Goal: Communication & Community: Answer question/provide support

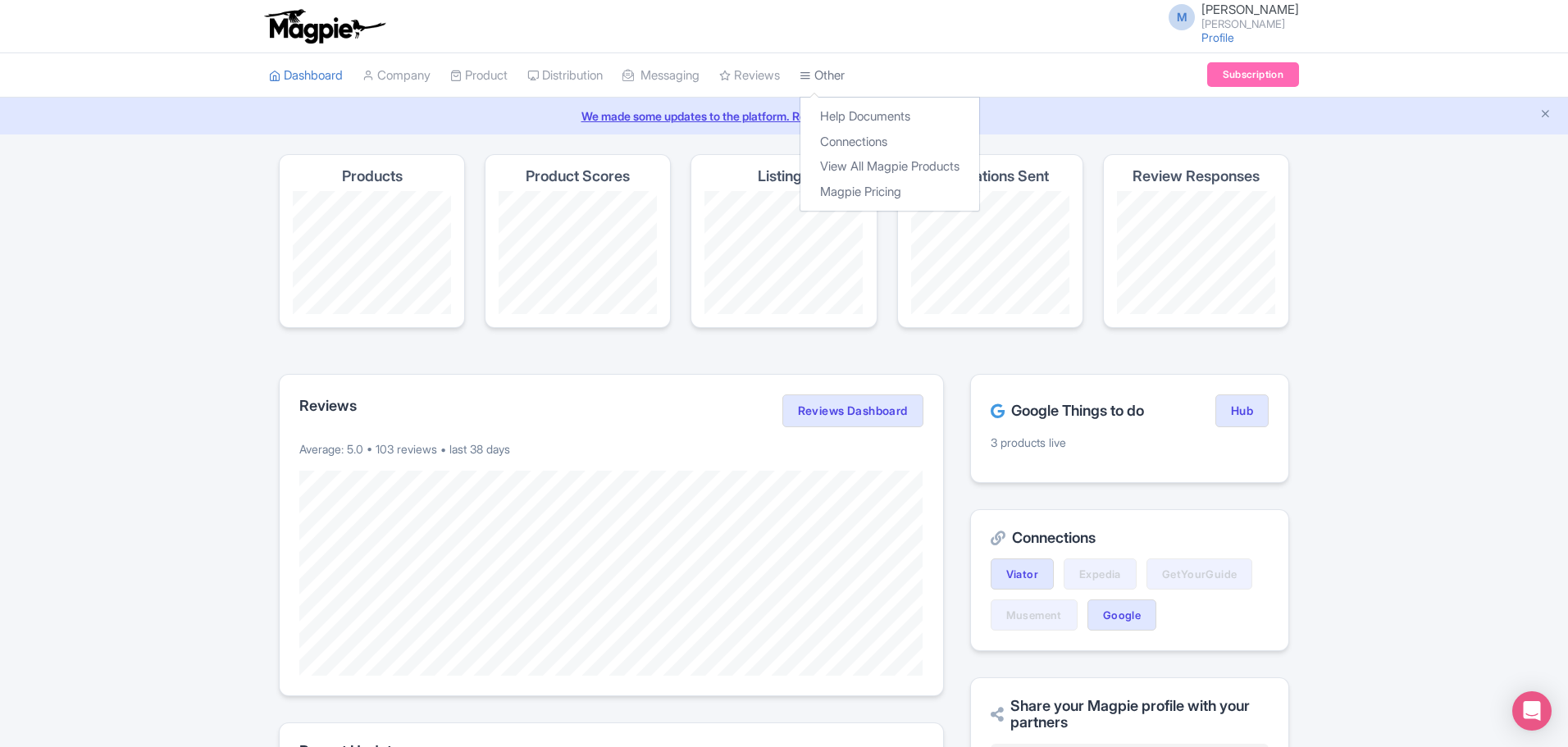
click at [845, 65] on link "Other" at bounding box center [821, 75] width 45 height 45
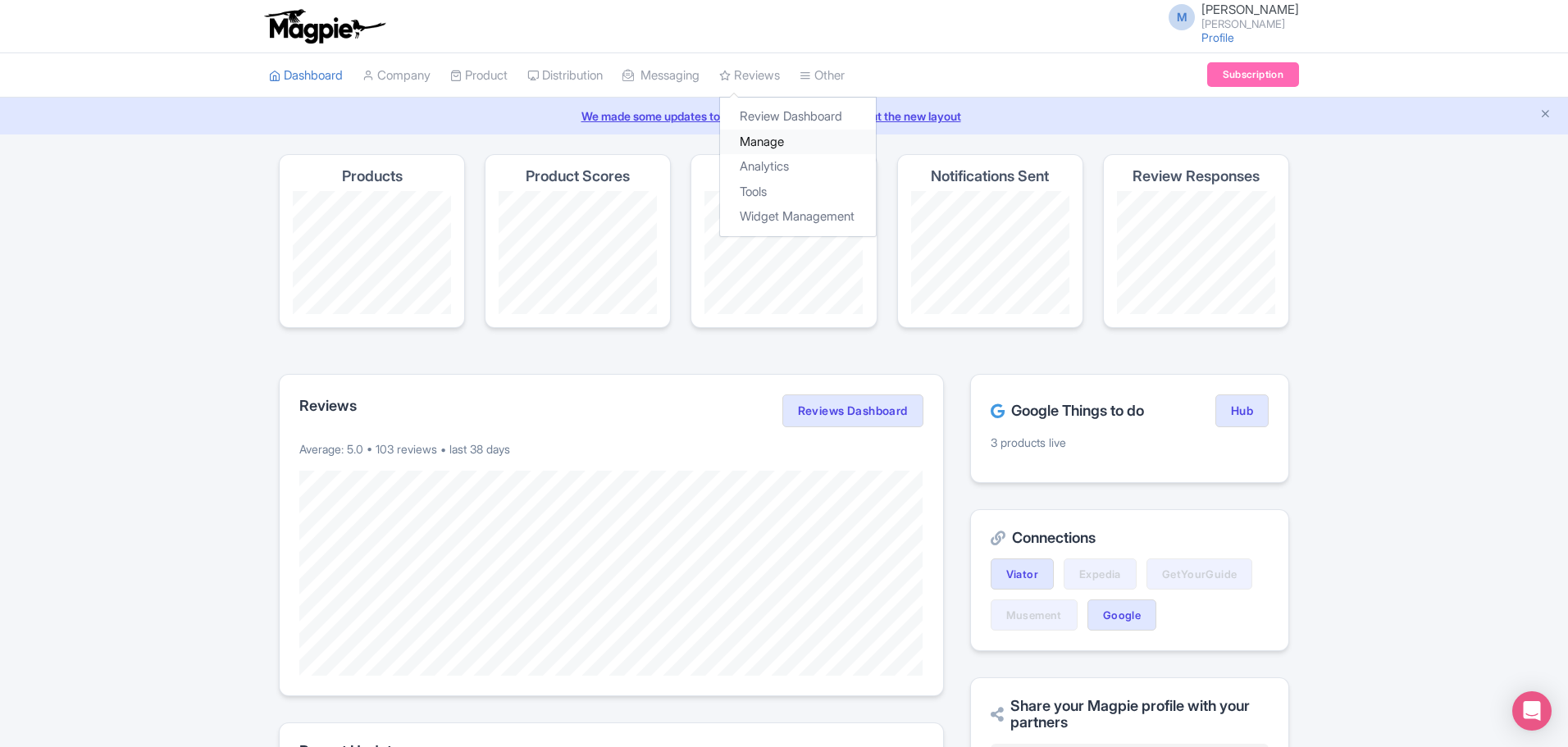
click at [784, 141] on link "Manage" at bounding box center [797, 142] width 156 height 25
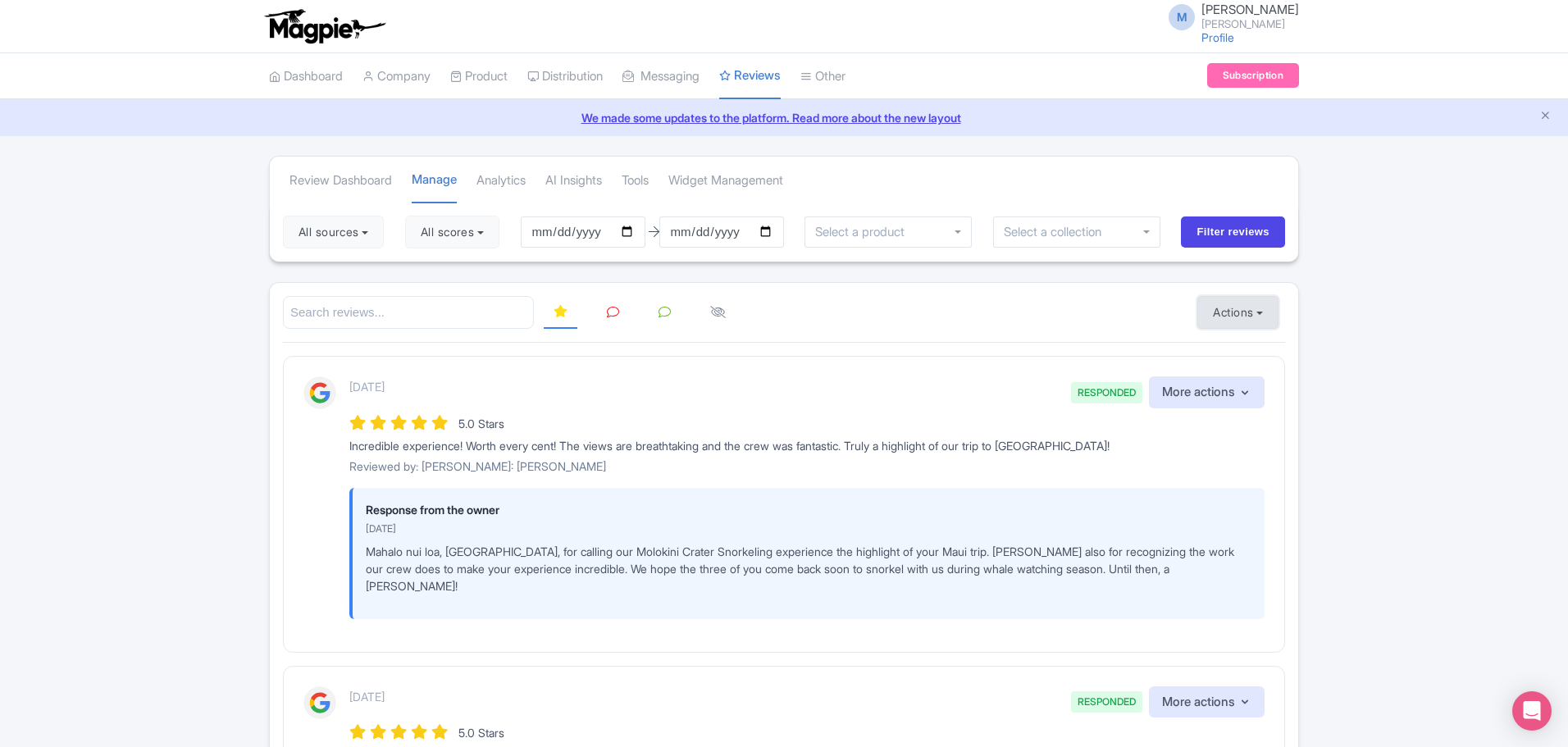
click at [1267, 317] on button "Actions" at bounding box center [1237, 312] width 82 height 33
click at [1250, 349] on link "Import new reviews" at bounding box center [1294, 353] width 193 height 32
click at [610, 310] on icon at bounding box center [613, 311] width 12 height 12
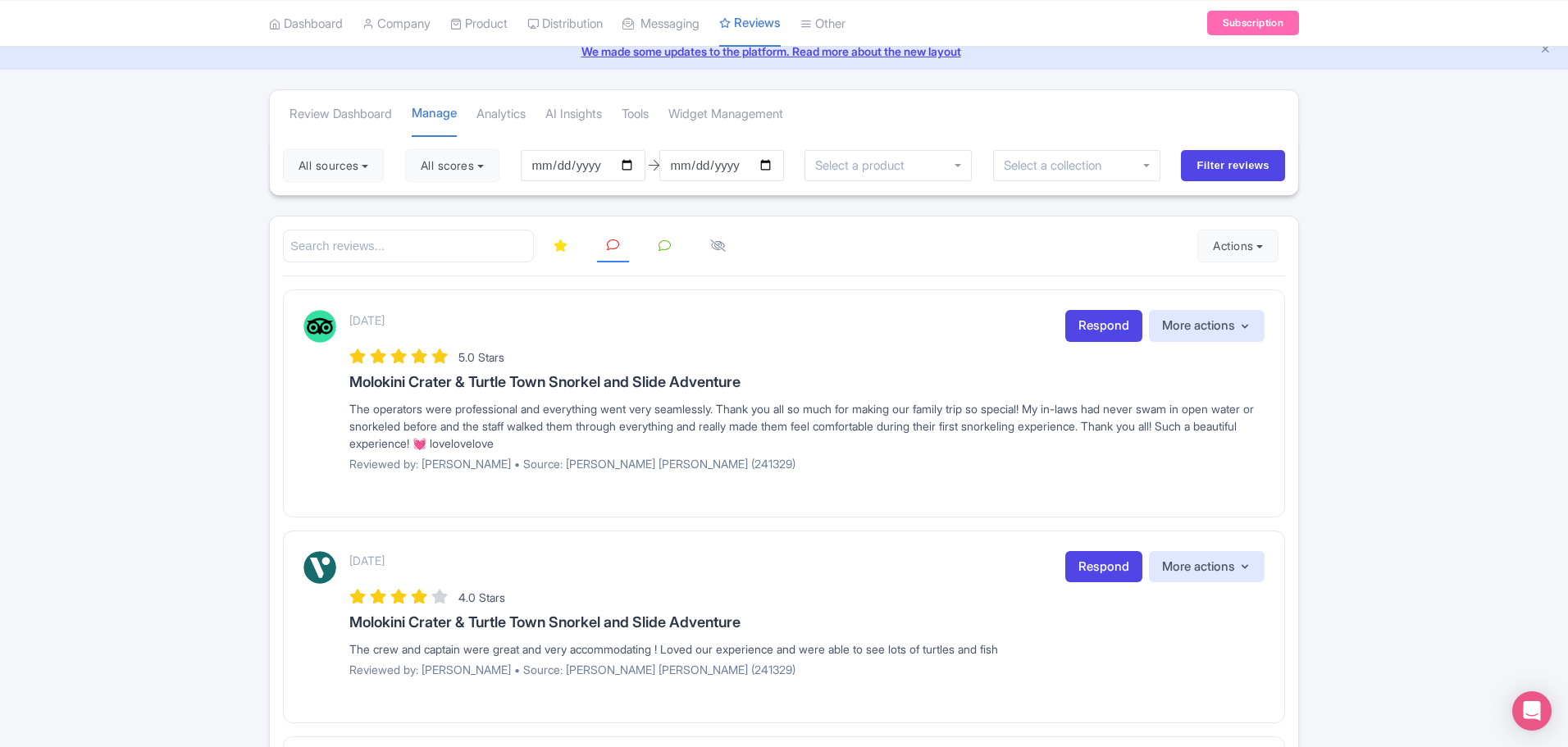
scroll to position [60, 0]
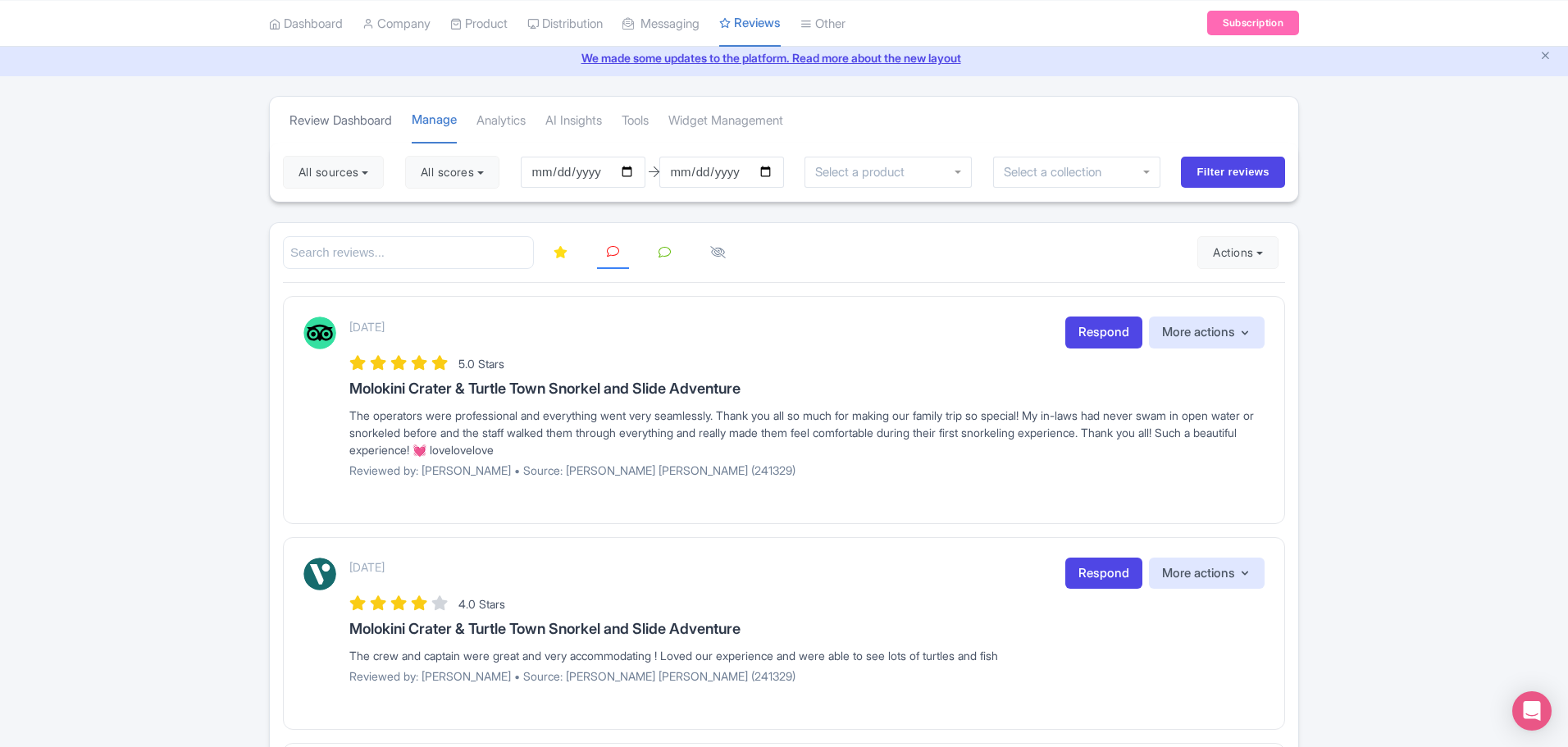
click at [350, 111] on link "Review Dashboard" at bounding box center [340, 120] width 103 height 45
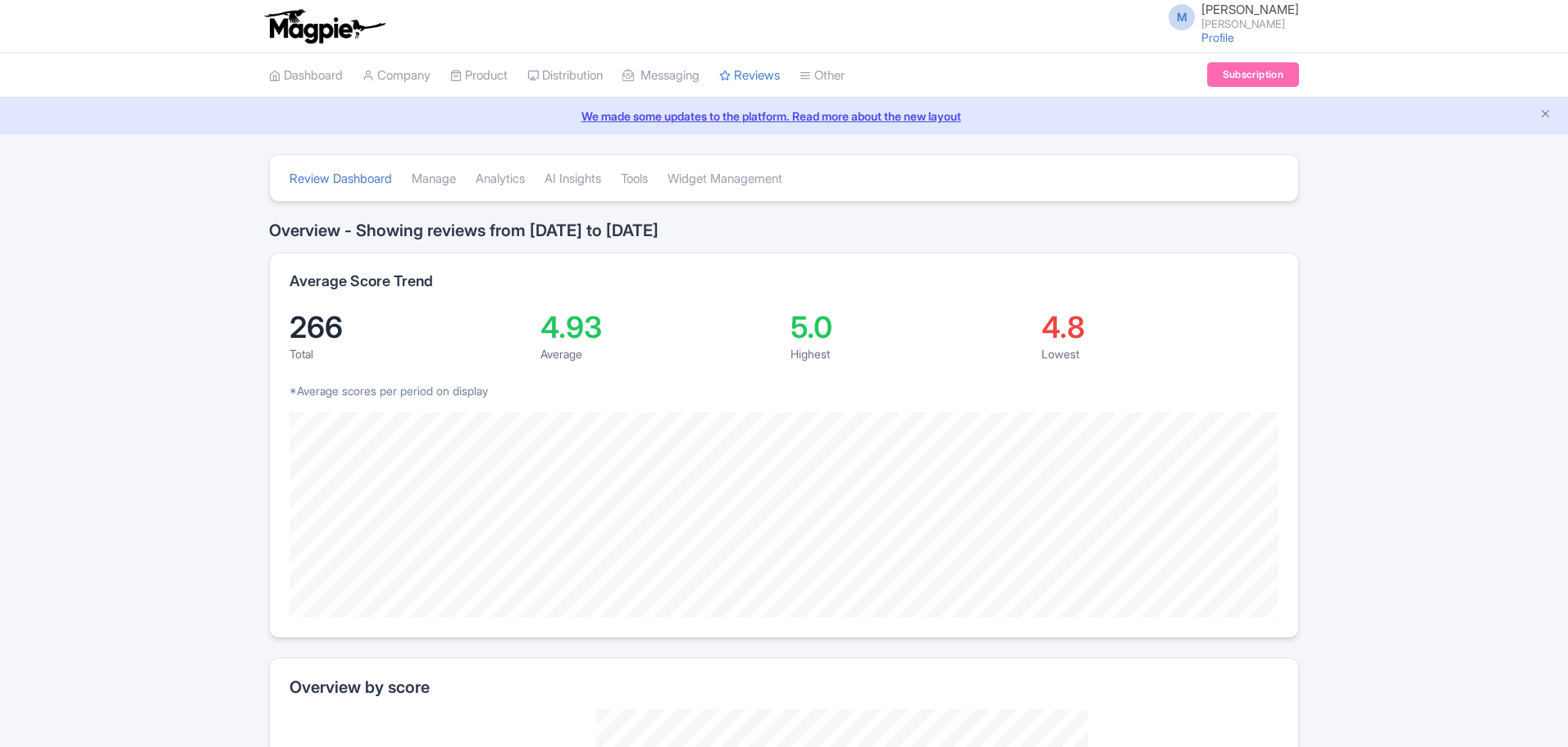
click at [444, 115] on link "We made some updates to the platform. Read more about the new layout" at bounding box center [784, 116] width 1549 height 17
click at [447, 177] on link "Manage" at bounding box center [434, 179] width 44 height 45
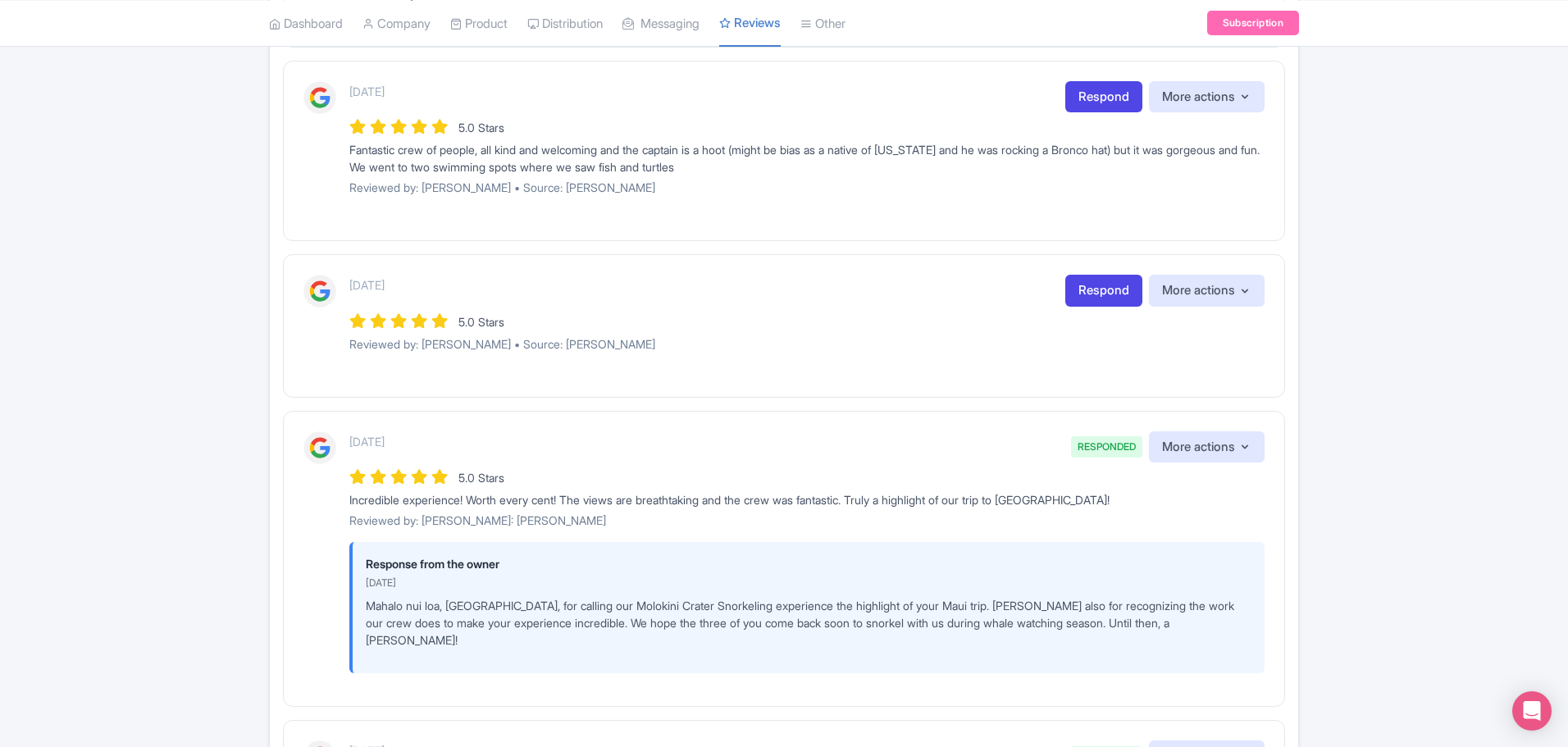
scroll to position [1246, 0]
click at [1113, 288] on link "Respond" at bounding box center [1104, 292] width 77 height 32
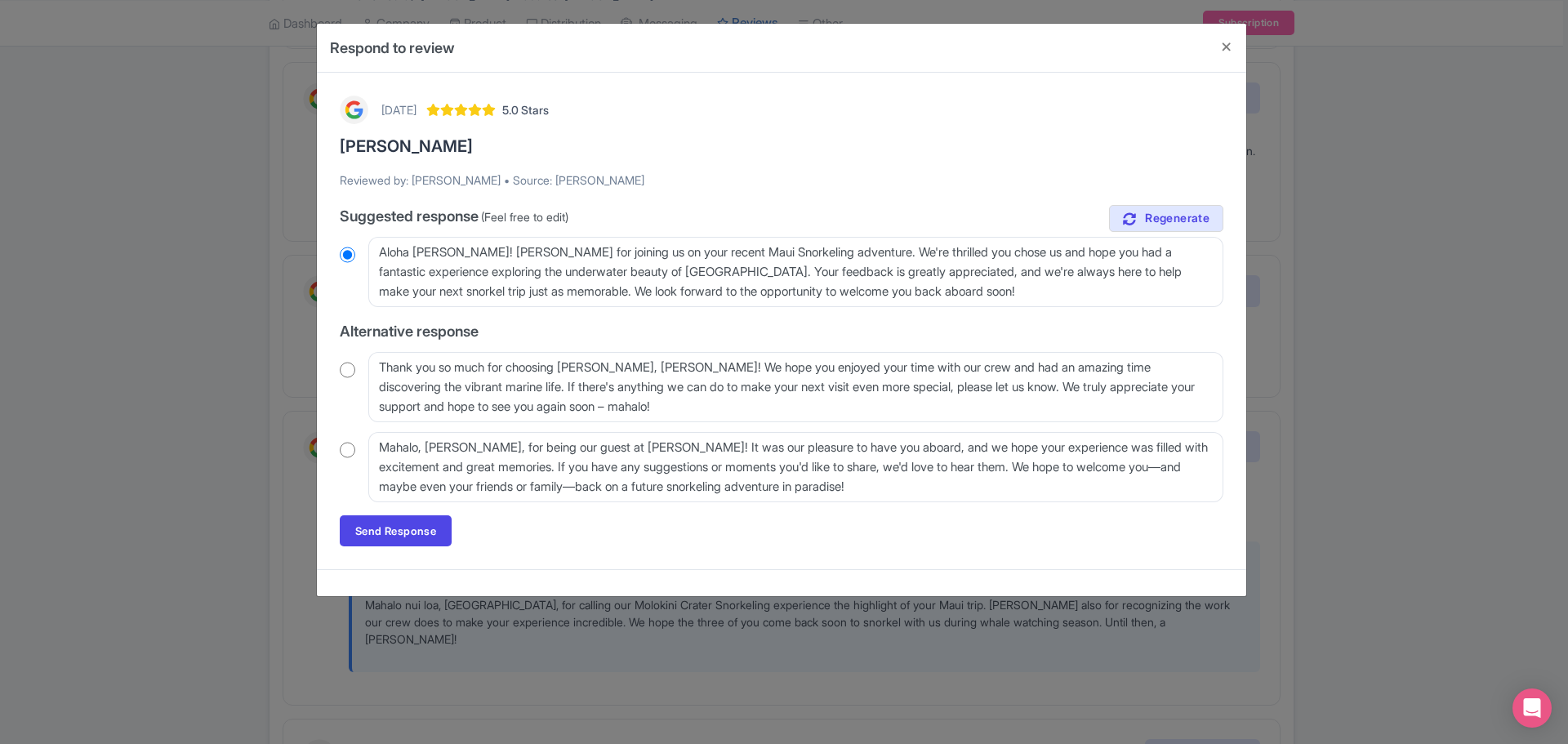
click at [349, 449] on input "radio" at bounding box center [347, 449] width 15 height 16
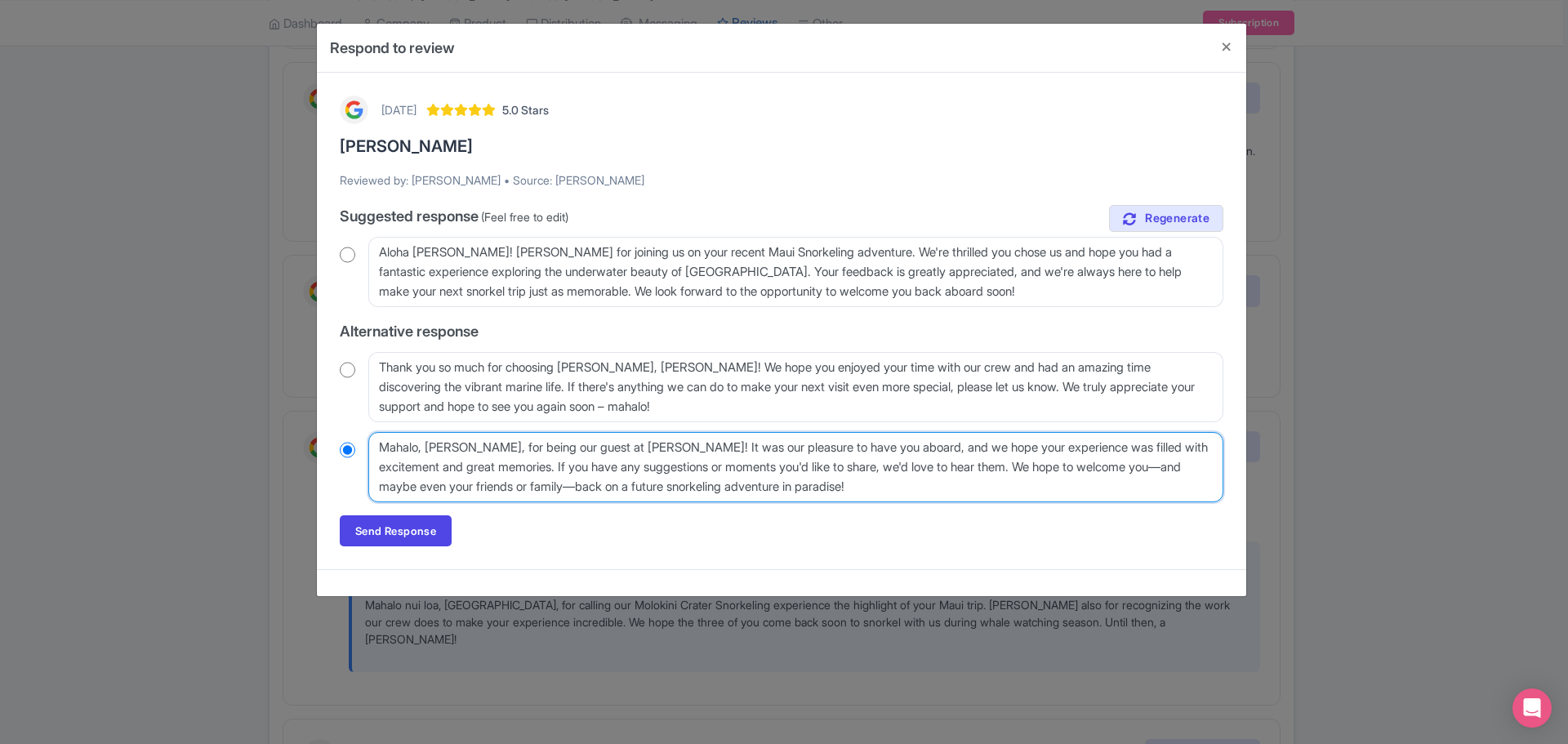
click at [472, 449] on textarea "Mahalo, [PERSON_NAME], for being our guest at [PERSON_NAME]! It was our pleasur…" at bounding box center [796, 467] width 855 height 70
click at [489, 444] on textarea "Mahalo, [PERSON_NAME], for being our guest at [PERSON_NAME]! It was our pleasur…" at bounding box center [796, 467] width 855 height 70
radio input "true"
type textarea "Mahalo, [PERSON_NAME], for rMaui Snorkeling! It was our pleasure to have you ab…"
radio input "true"
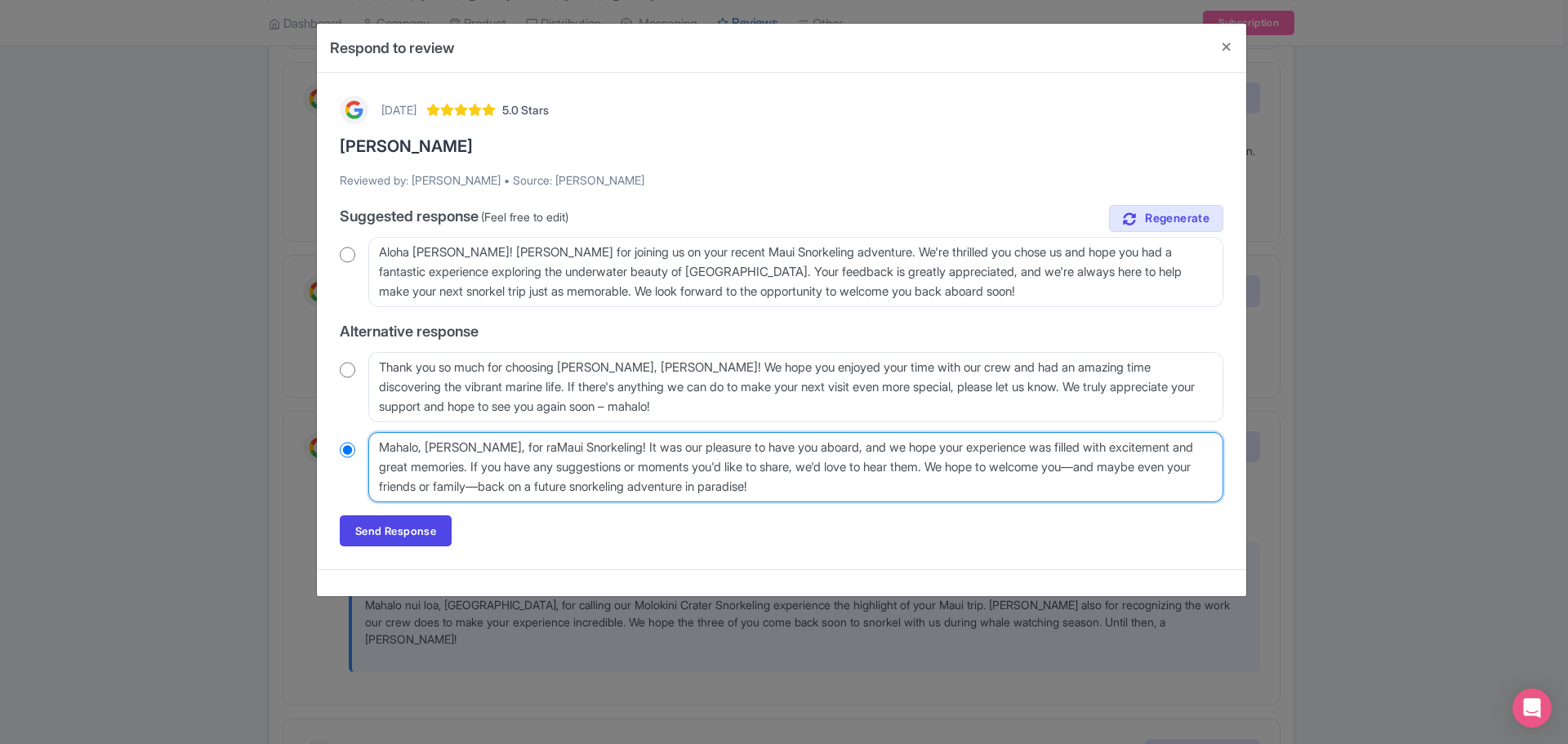
type textarea "Mahalo, [PERSON_NAME], for ratMaui Snorkeling! It was our pleasure to have you …"
radio input "true"
type textarea "Mahalo, [PERSON_NAME], for ratinMaui Snorkeling! It was our pleasure to have yo…"
radio input "true"
type textarea "Mahalo, [PERSON_NAME], for ratingMaui Snorkeling! It was our pleasure to have y…"
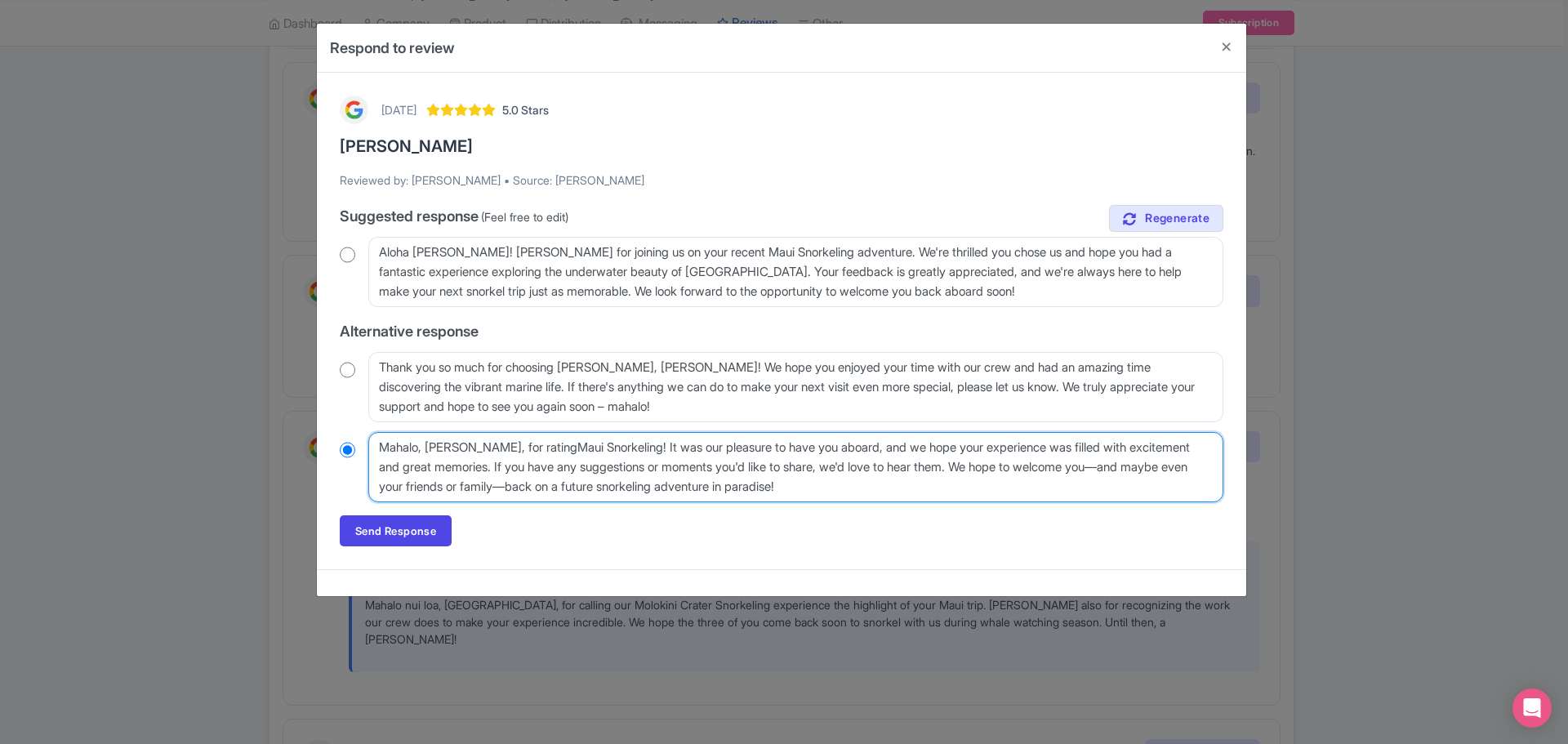
radio input "true"
type textarea "Mahalo, [PERSON_NAME], for rating [PERSON_NAME]! It was our pleasure to have yo…"
radio input "true"
type textarea "Mahalo, [PERSON_NAME], for rating [PERSON_NAME] ! It was our pleasure to have y…"
radio input "true"
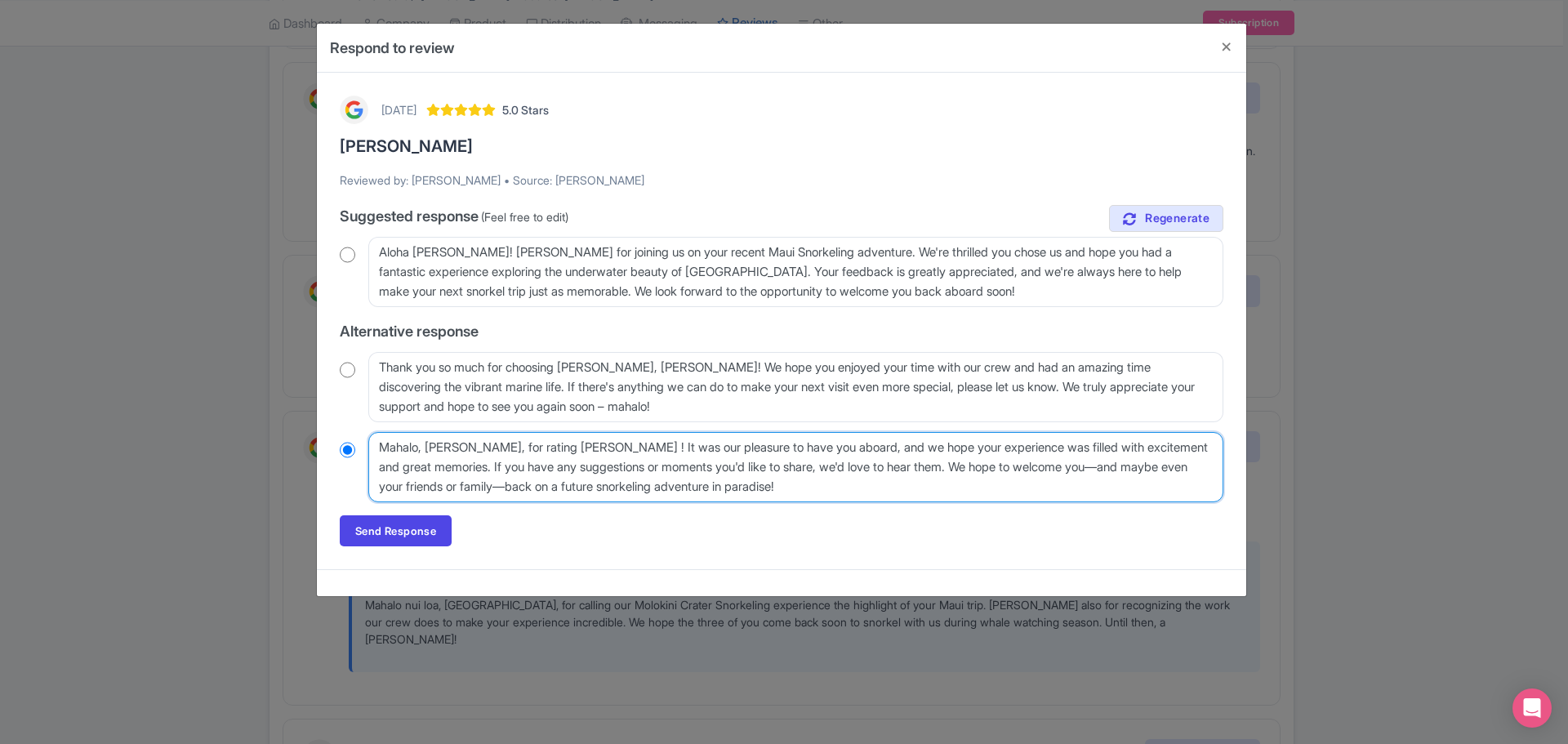
type textarea "Mahalo, [PERSON_NAME], for rating [PERSON_NAME] 5! It was our pleasure to have …"
radio input "true"
type textarea "Mahalo, [PERSON_NAME], for rating [PERSON_NAME] 5 ! It was our pleasure to have…"
radio input "true"
type textarea "Mahalo, [PERSON_NAME], for rating [PERSON_NAME] 5 s! It was our pleasure to hav…"
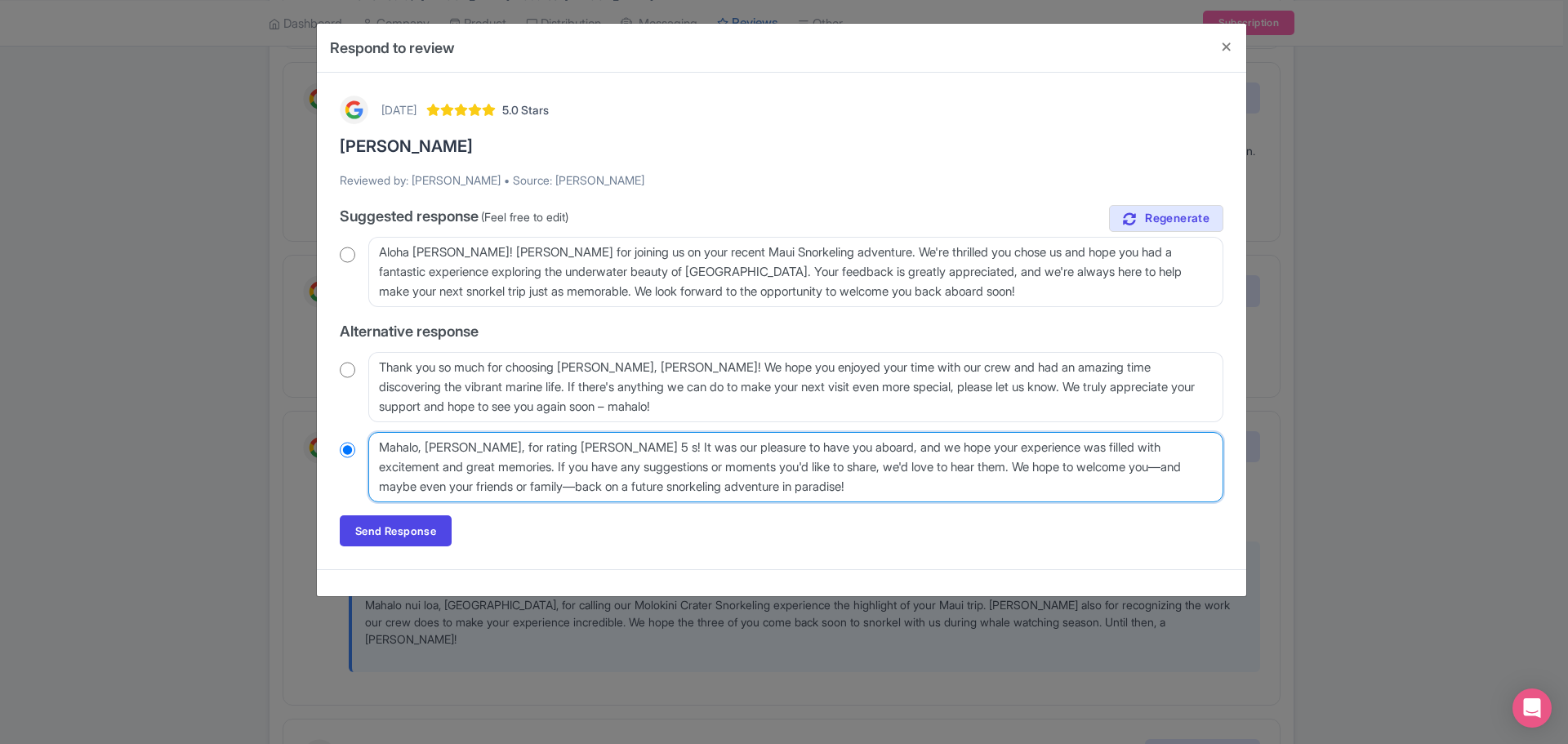
radio input "true"
type textarea "Mahalo, [PERSON_NAME], for rating Maui Snorkeling 5 st! It was our pleasure to …"
radio input "true"
type textarea "Mahalo, [PERSON_NAME], for rating [PERSON_NAME] 5 star! It was our pleasure to …"
radio input "true"
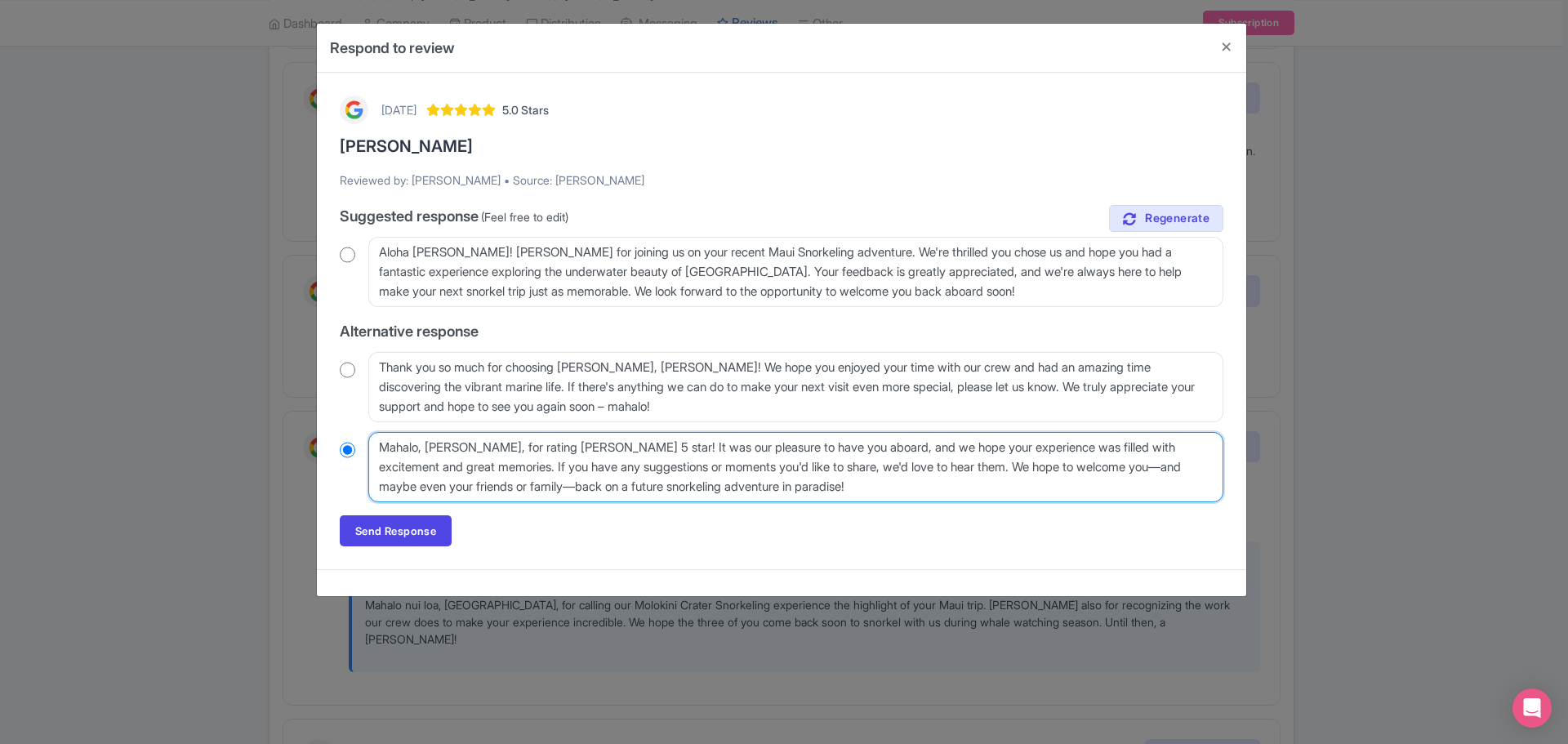
type textarea "Mahalo, [PERSON_NAME], for rating [PERSON_NAME] 5 stars! It was our pleasure to…"
radio input "true"
type textarea "Mahalo, [PERSON_NAME], for rating [PERSON_NAME] 5 stars!"
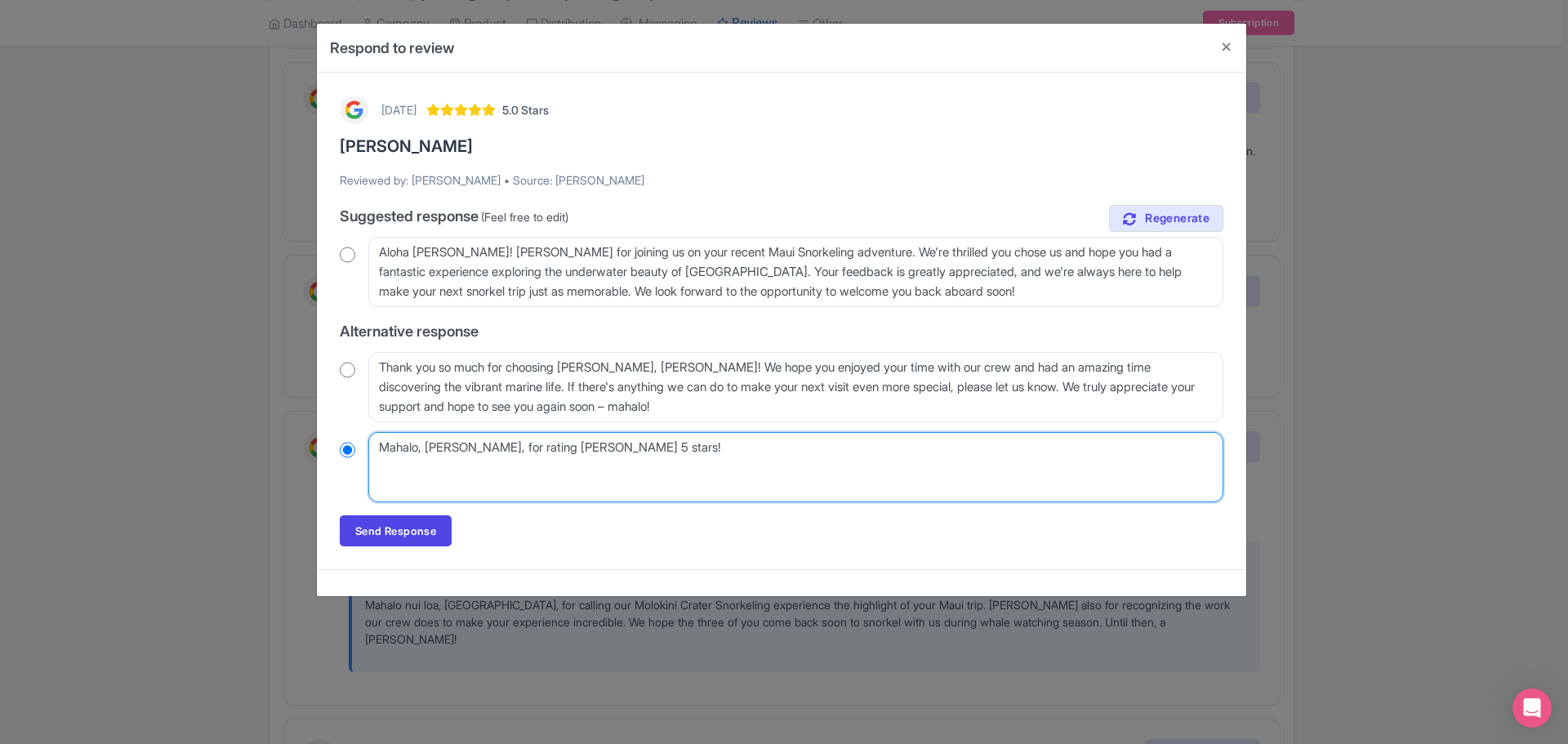
radio input "true"
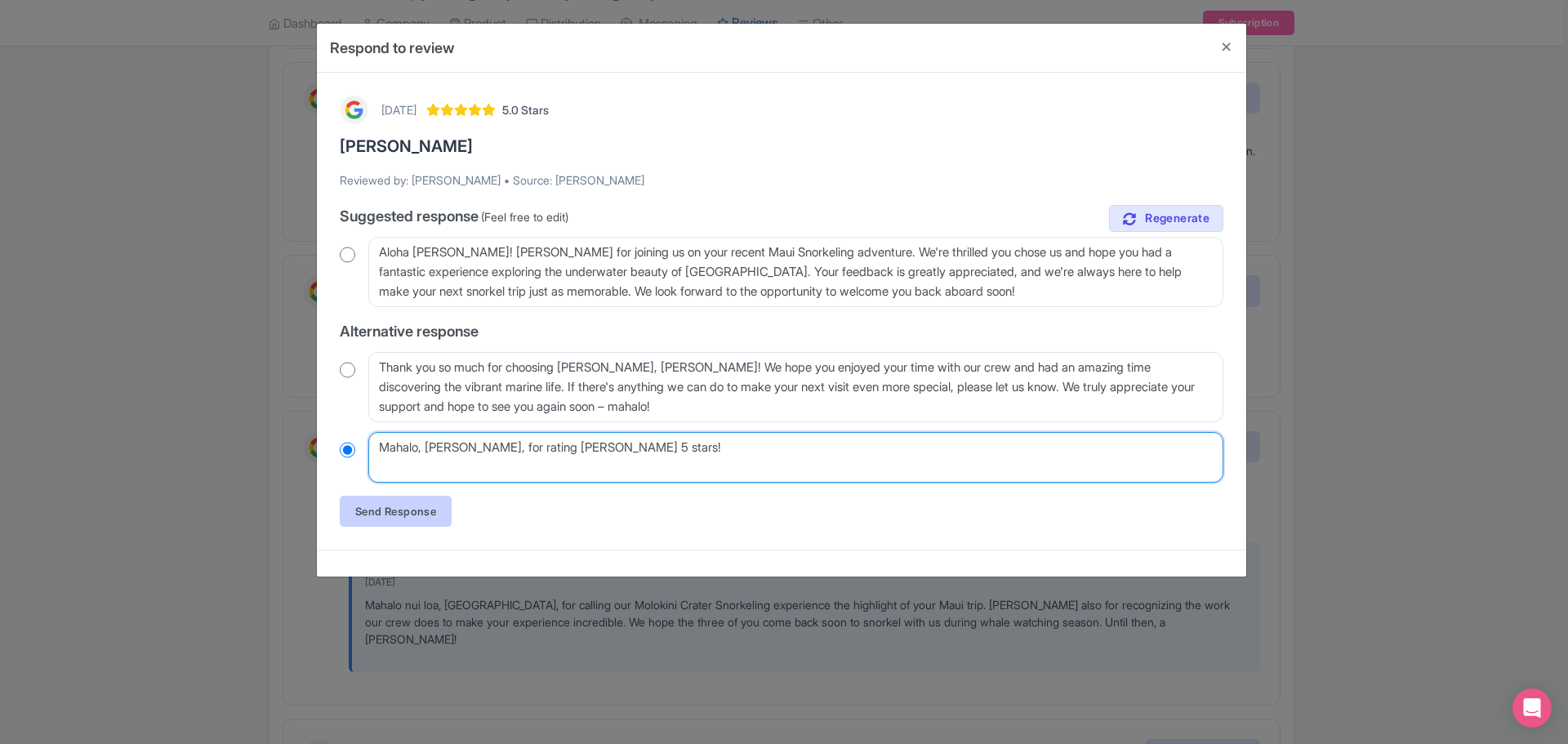
type textarea "Mahalo, [PERSON_NAME], for rating [PERSON_NAME] 5 stars!"
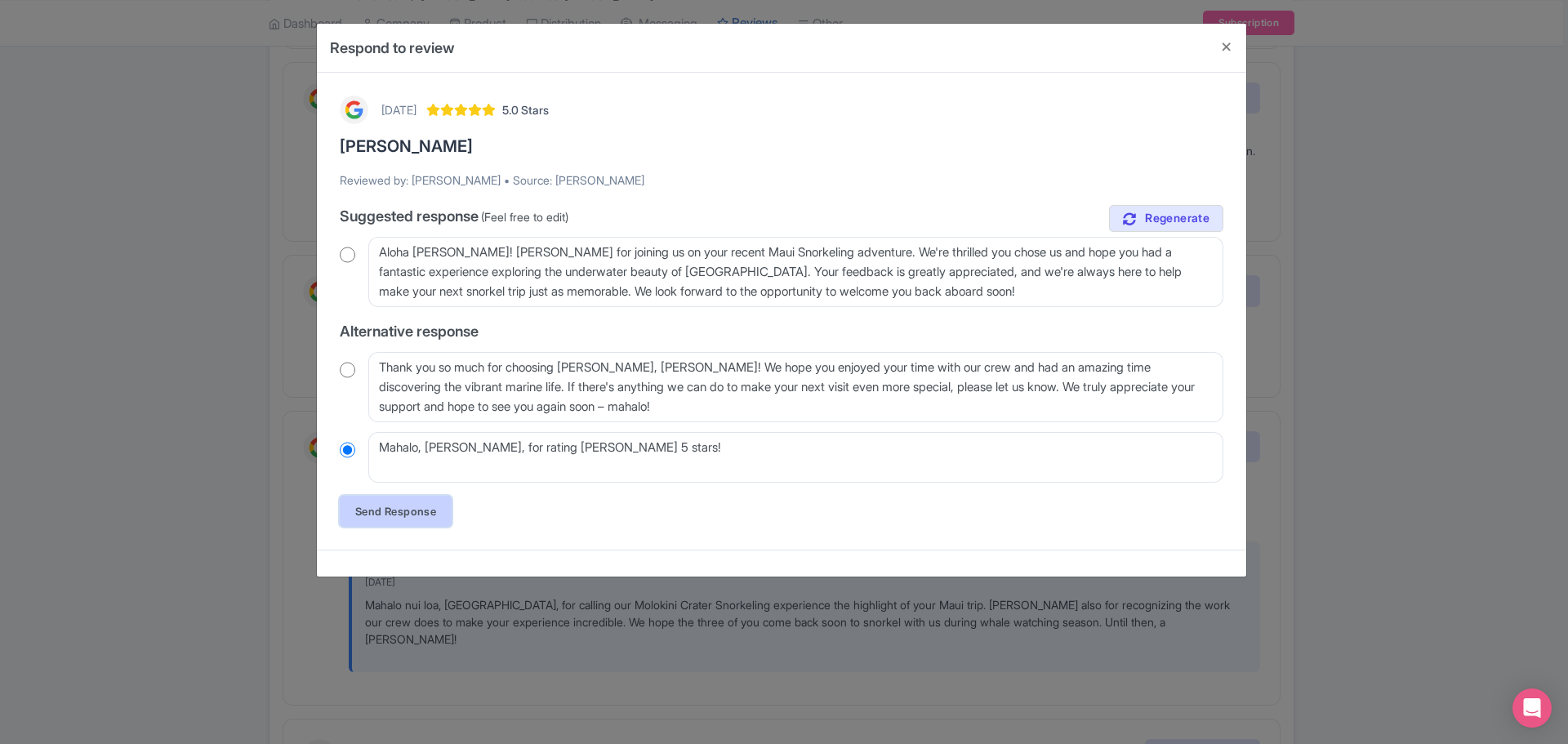
click at [415, 509] on link "Send Response" at bounding box center [395, 511] width 112 height 31
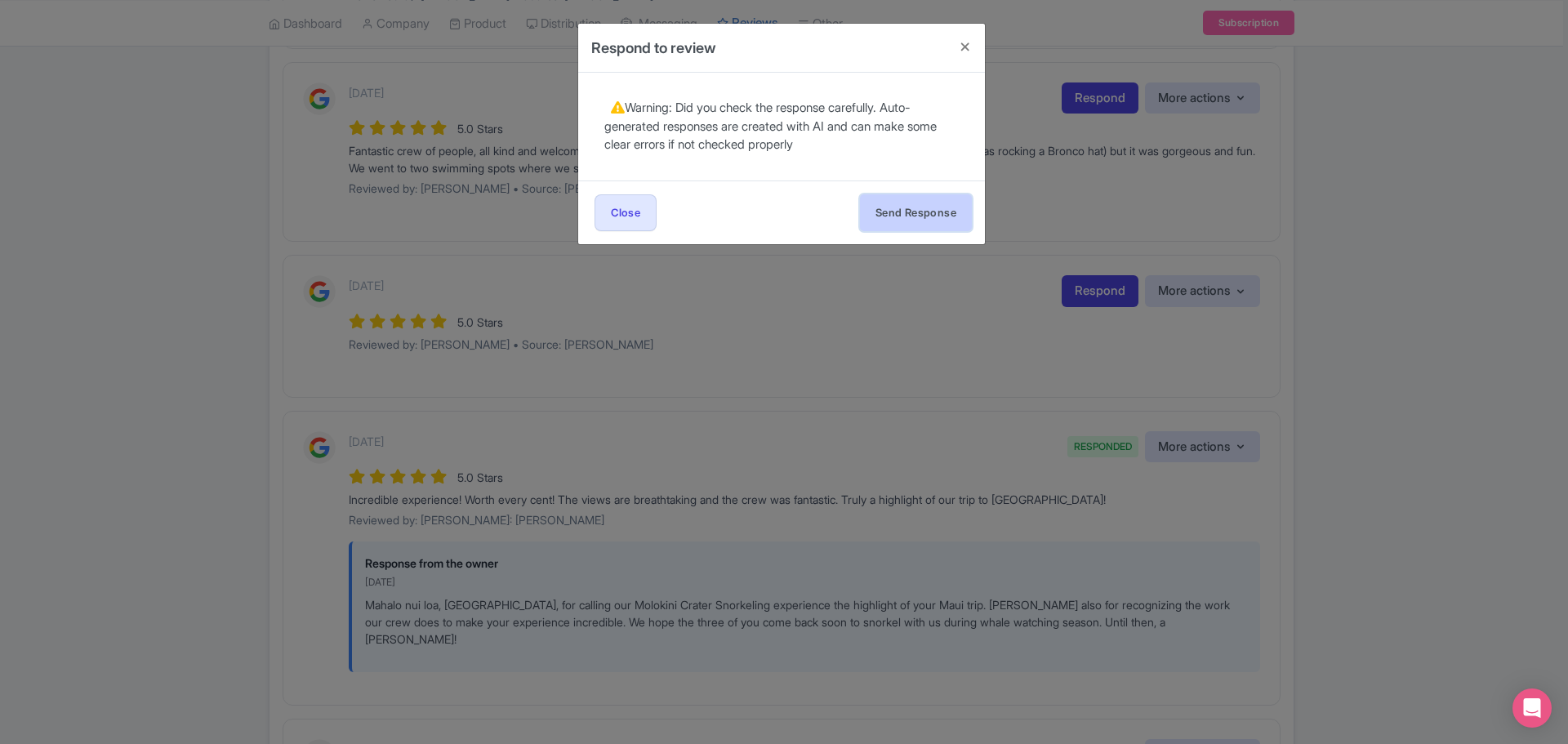
click at [905, 209] on button "Send Response" at bounding box center [916, 212] width 112 height 36
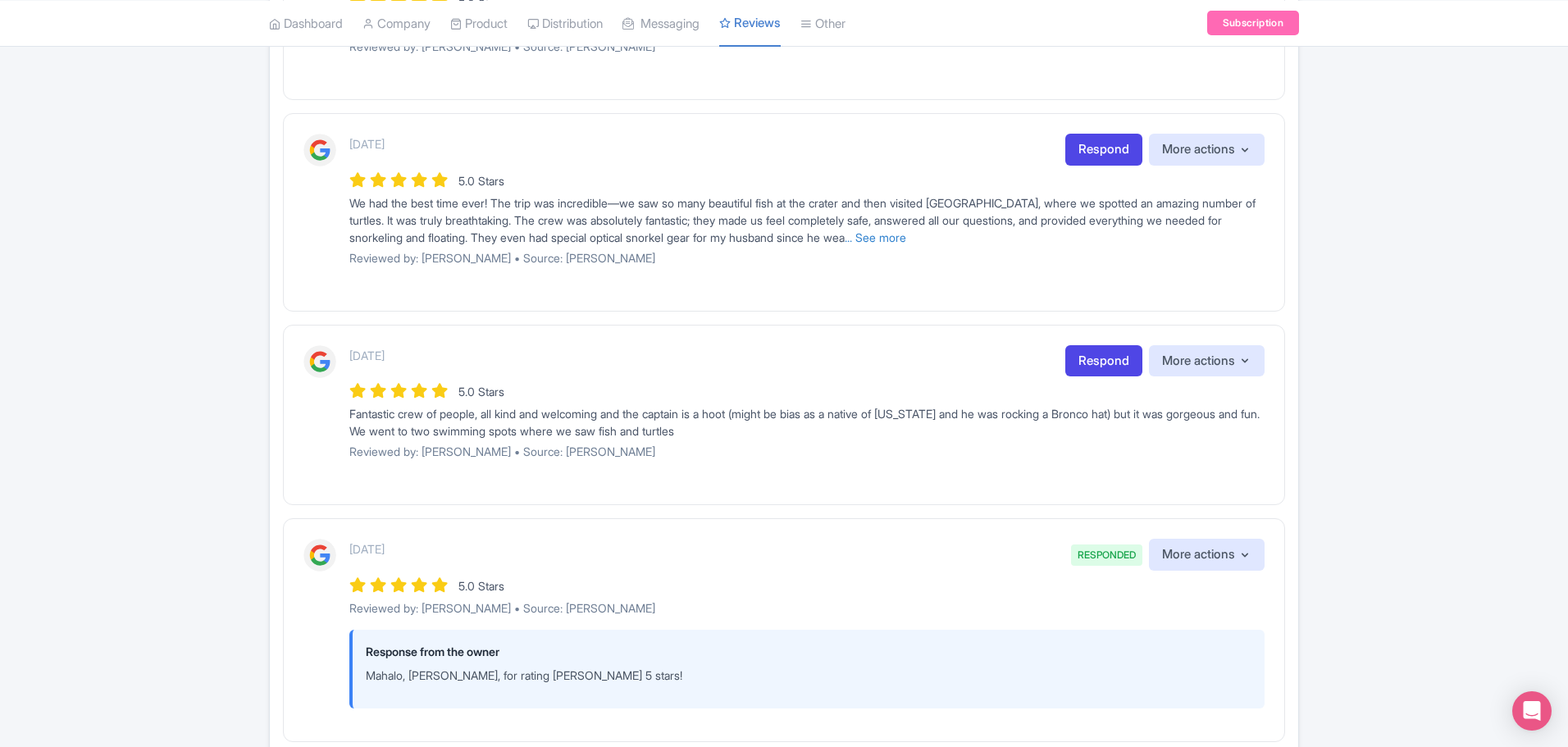
scroll to position [1080, 0]
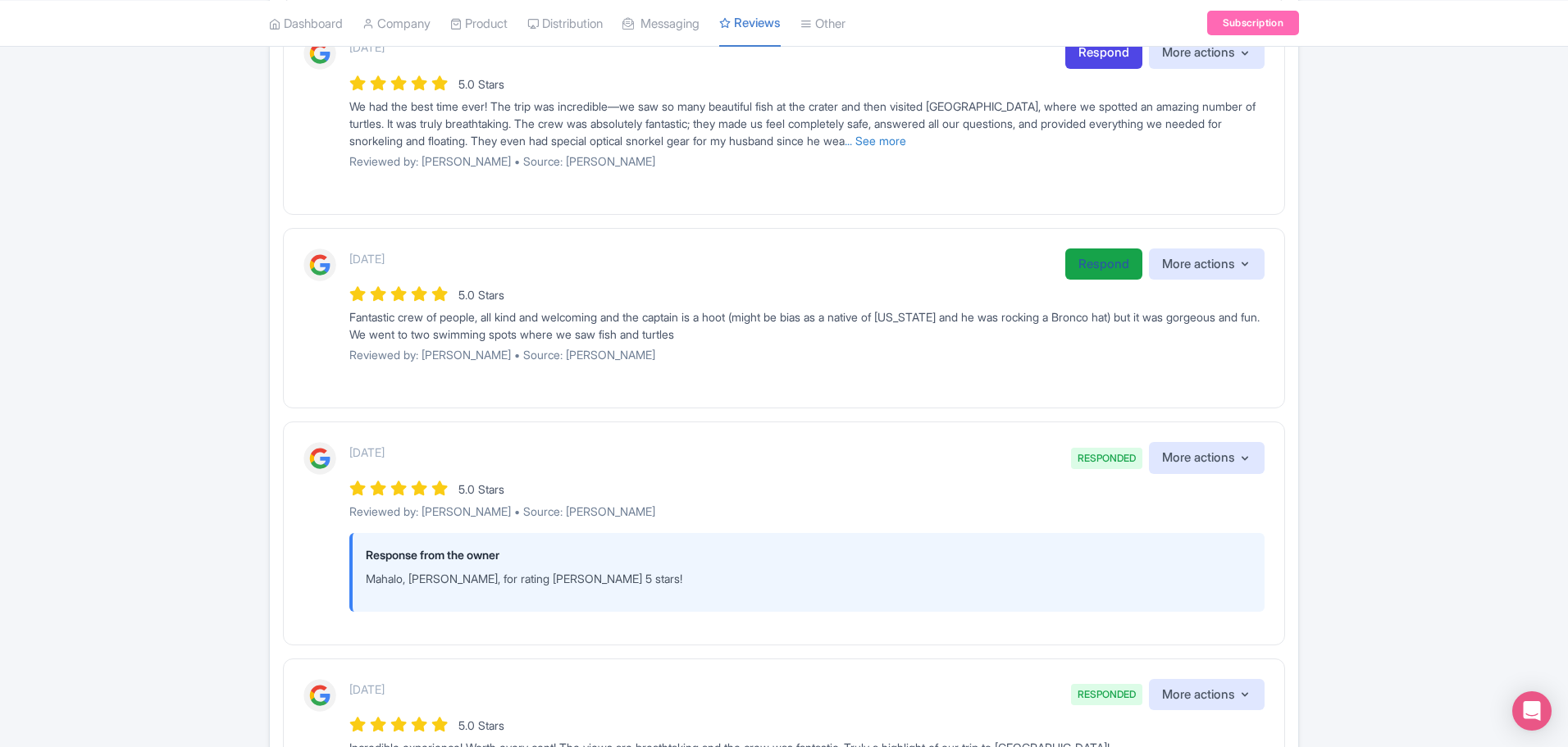
click at [1094, 259] on link "Respond" at bounding box center [1104, 264] width 77 height 32
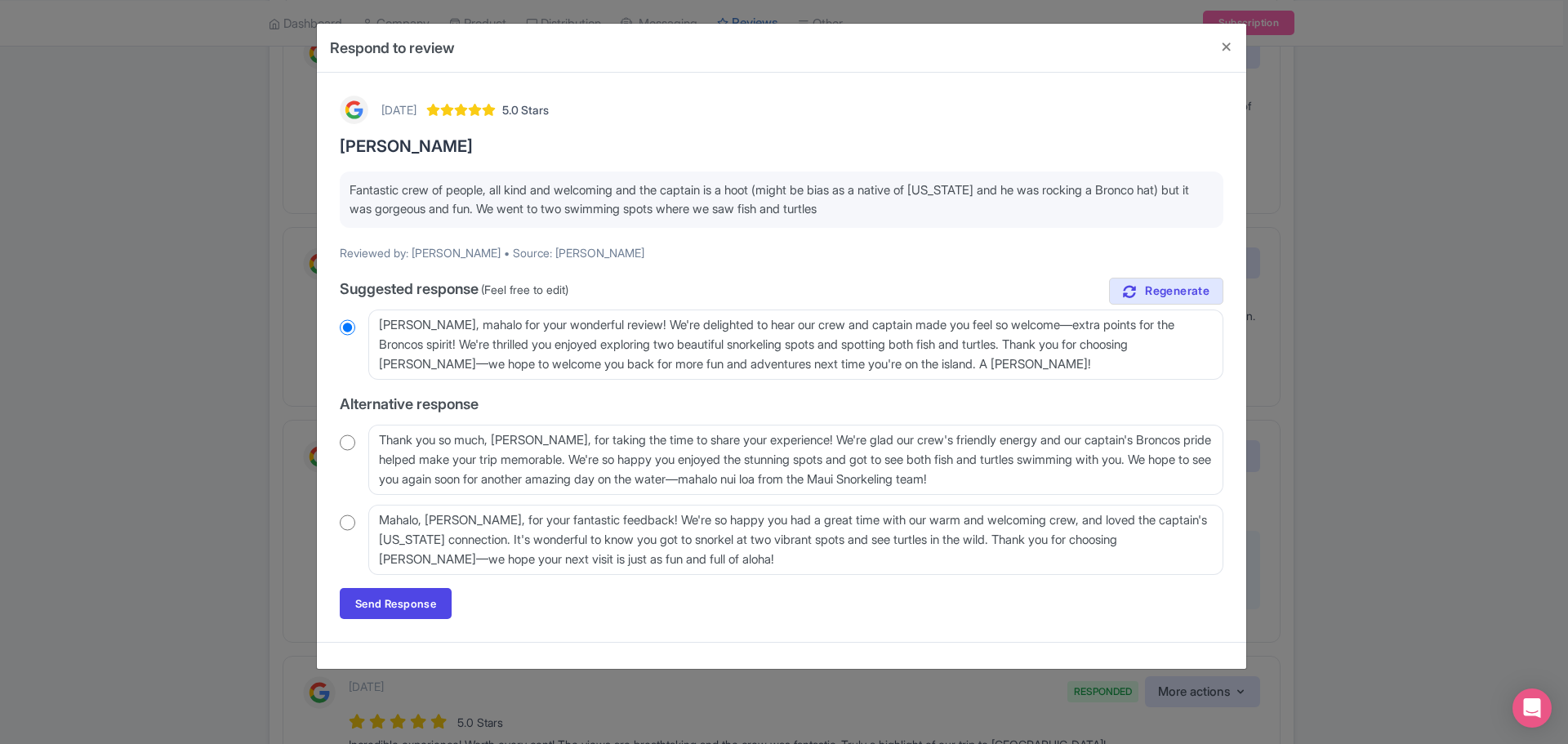
click at [346, 516] on input "radio" at bounding box center [347, 522] width 15 height 16
radio input "true"
click at [342, 332] on input "radio" at bounding box center [347, 327] width 15 height 16
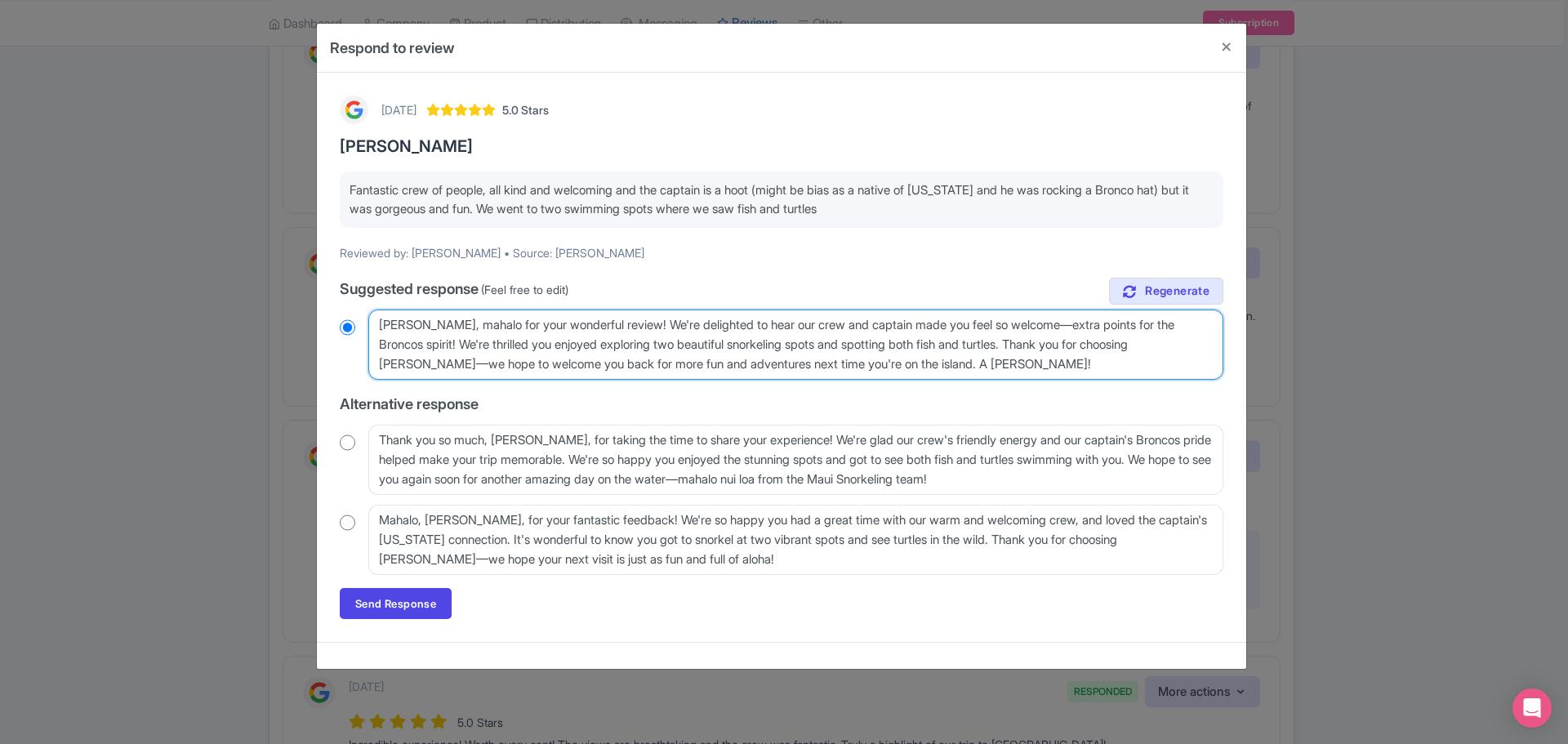
click at [483, 320] on textarea "Aloha Catie, mahalo for your wonderful review! We're delighted to hear our crew…" at bounding box center [796, 344] width 855 height 70
radio input "true"
type textarea "Aloha Catie, mahalo for reyour wonderful review! We're delighted to hear our cr…"
radio input "true"
type textarea "Aloha Catie, mahalo for recyour wonderful review! We're delighted to hear our c…"
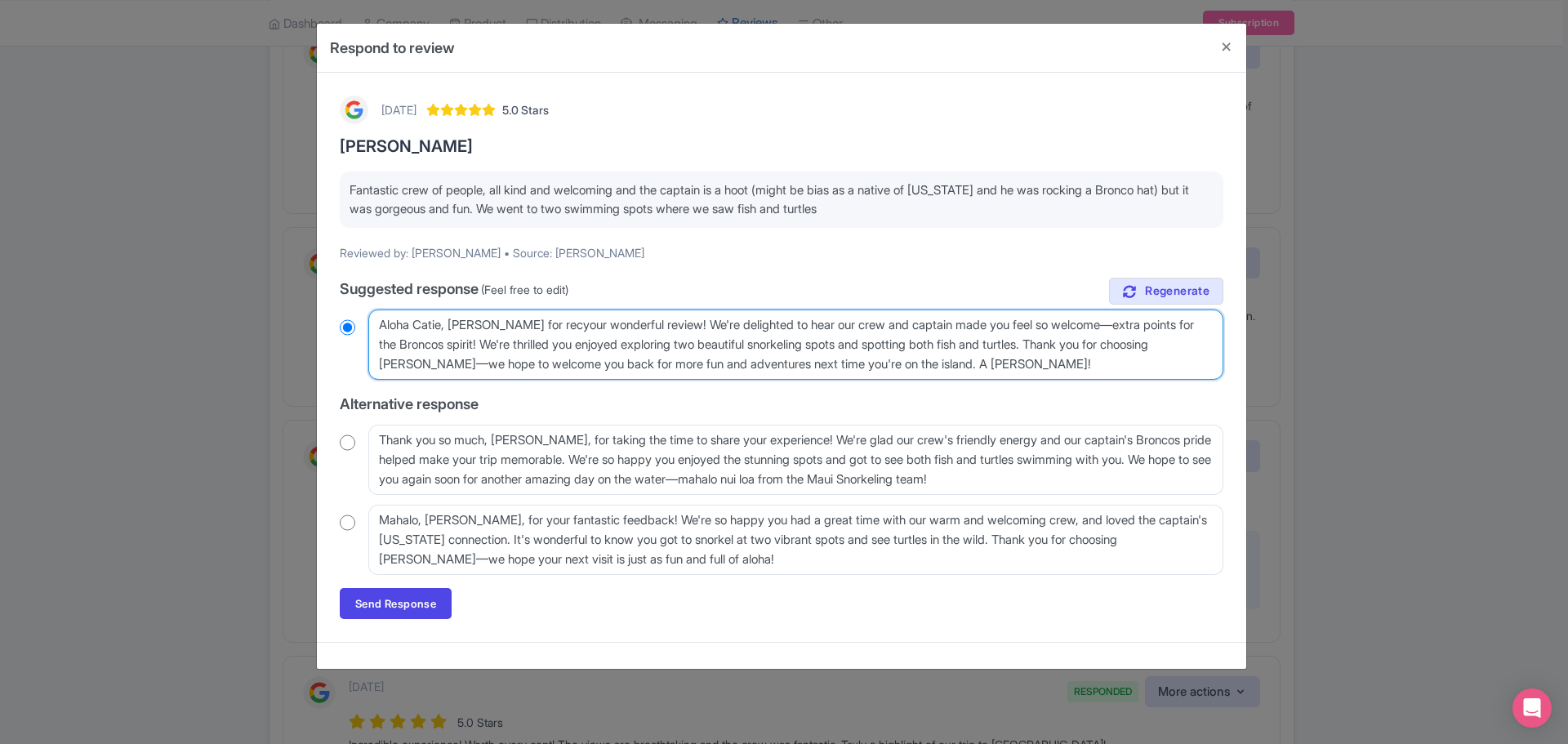
radio input "true"
type textarea "Aloha Catie, mahalo for recoyour wonderful review! We're delighted to hear our …"
radio input "true"
type textarea "Aloha Catie, mahalo for recogyour wonderful review! We're delighted to hear our…"
radio input "true"
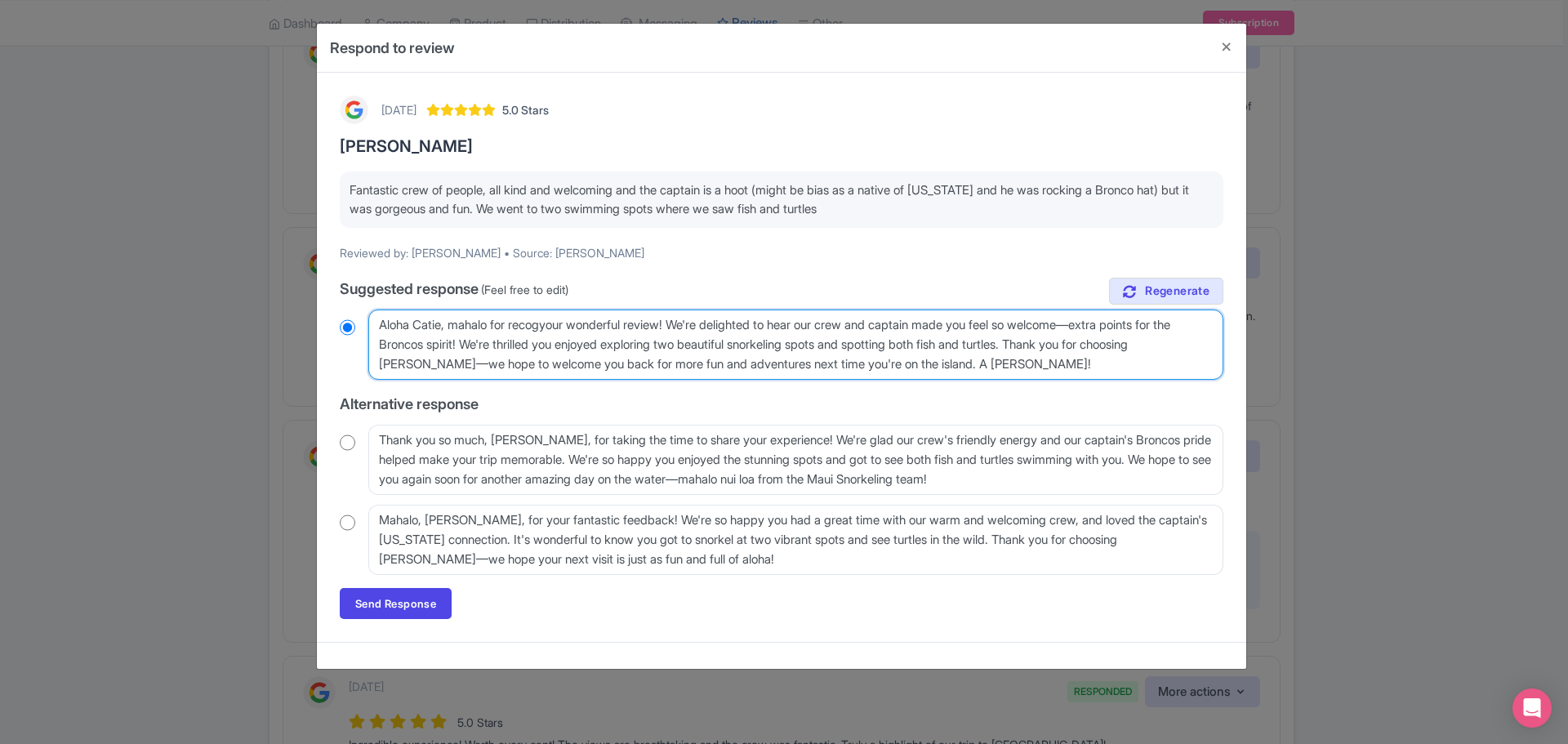
type textarea "Aloha Catie, mahalo for recognyour wonderful review! We're delighted to hear ou…"
radio input "true"
type textarea "Aloha Catie, mahalo for recogniyour wonderful review! We're delighted to hear o…"
radio input "true"
type textarea "Aloha Catie, mahalo for recognizyour wonderful review! We're delighted to hear …"
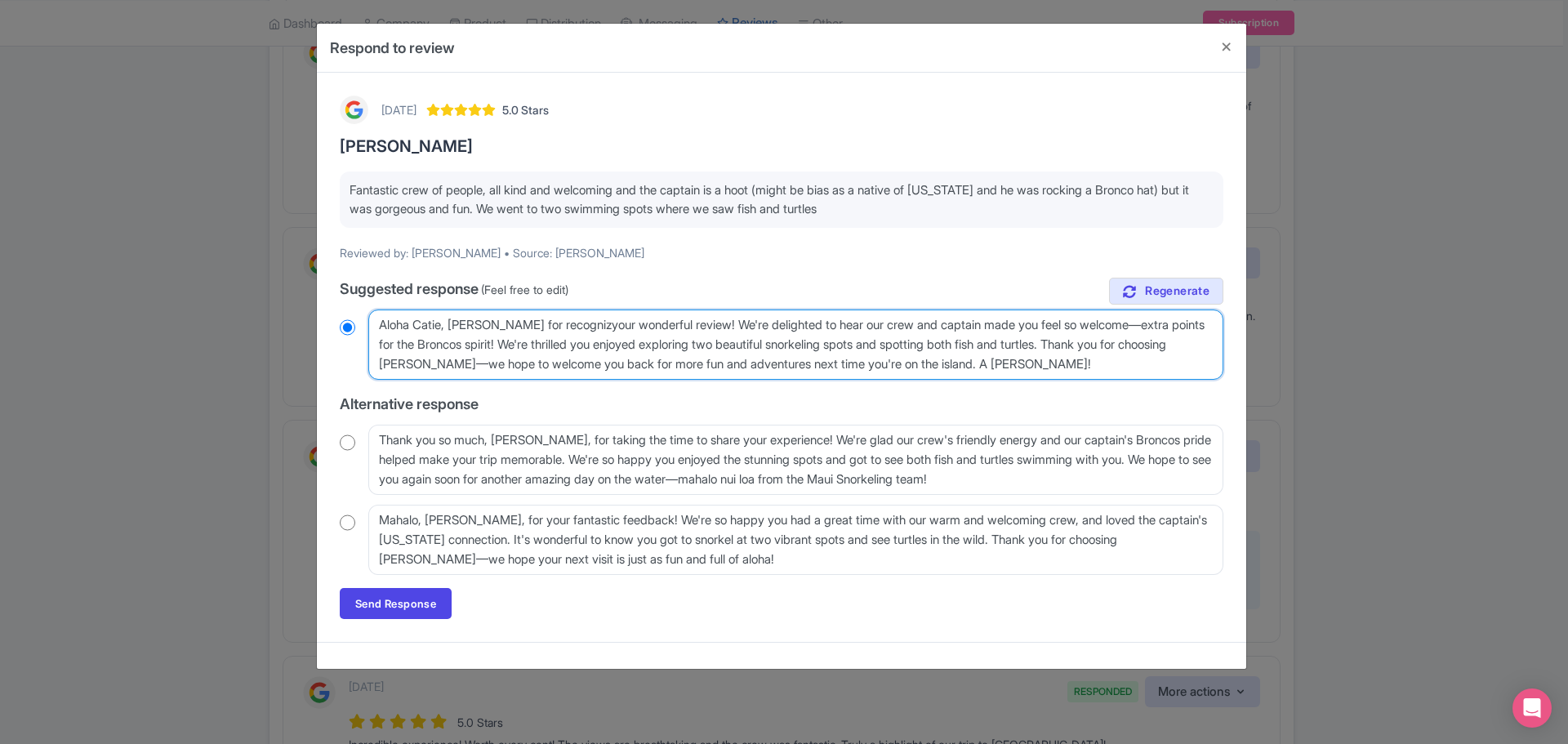
radio input "true"
type textarea "Aloha Catie, mahalo for recognizinyour wonderful review! We're delighted to hea…"
radio input "true"
type textarea "Aloha Catie, mahalo for recognizingyour wonderful review! We're delighted to he…"
radio input "true"
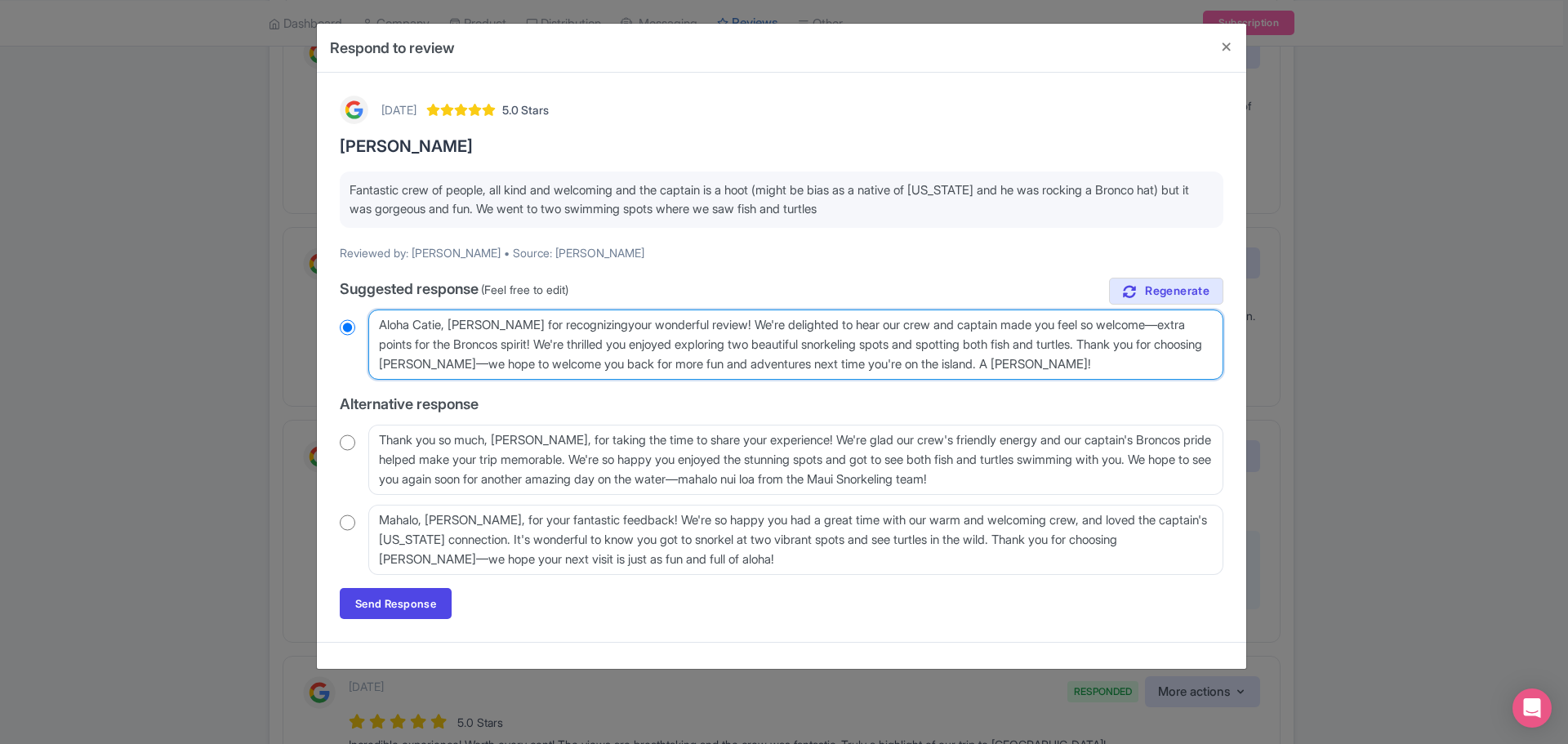
type textarea "Aloha Catie, mahalo for recognizing your wonderful review! We're delighted to h…"
radio input "true"
type textarea "Aloha Catie, mahalo for recognizing ouyour wonderful review! We're delighted to…"
radio input "true"
type textarea "Aloha Catie, mahalo for recognizing ouryour wonderful review! We're delighted t…"
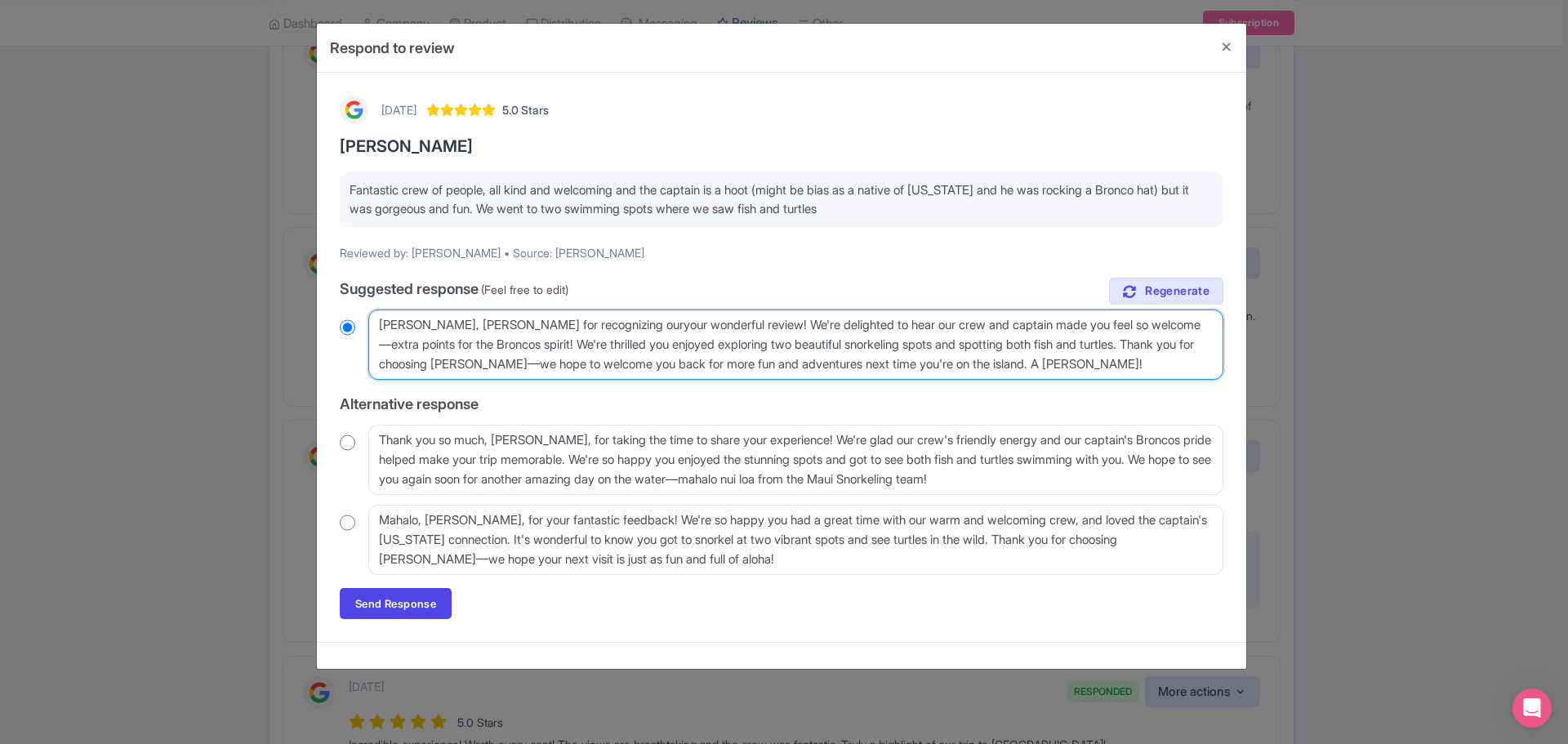
radio input "true"
type textarea "Aloha Catie, mahalo for recognizing our cyour wonderful review! We're delighted…"
radio input "true"
type textarea "Aloha Catie, mahalo for recognizing our cryour wonderful review! We're delighte…"
radio input "true"
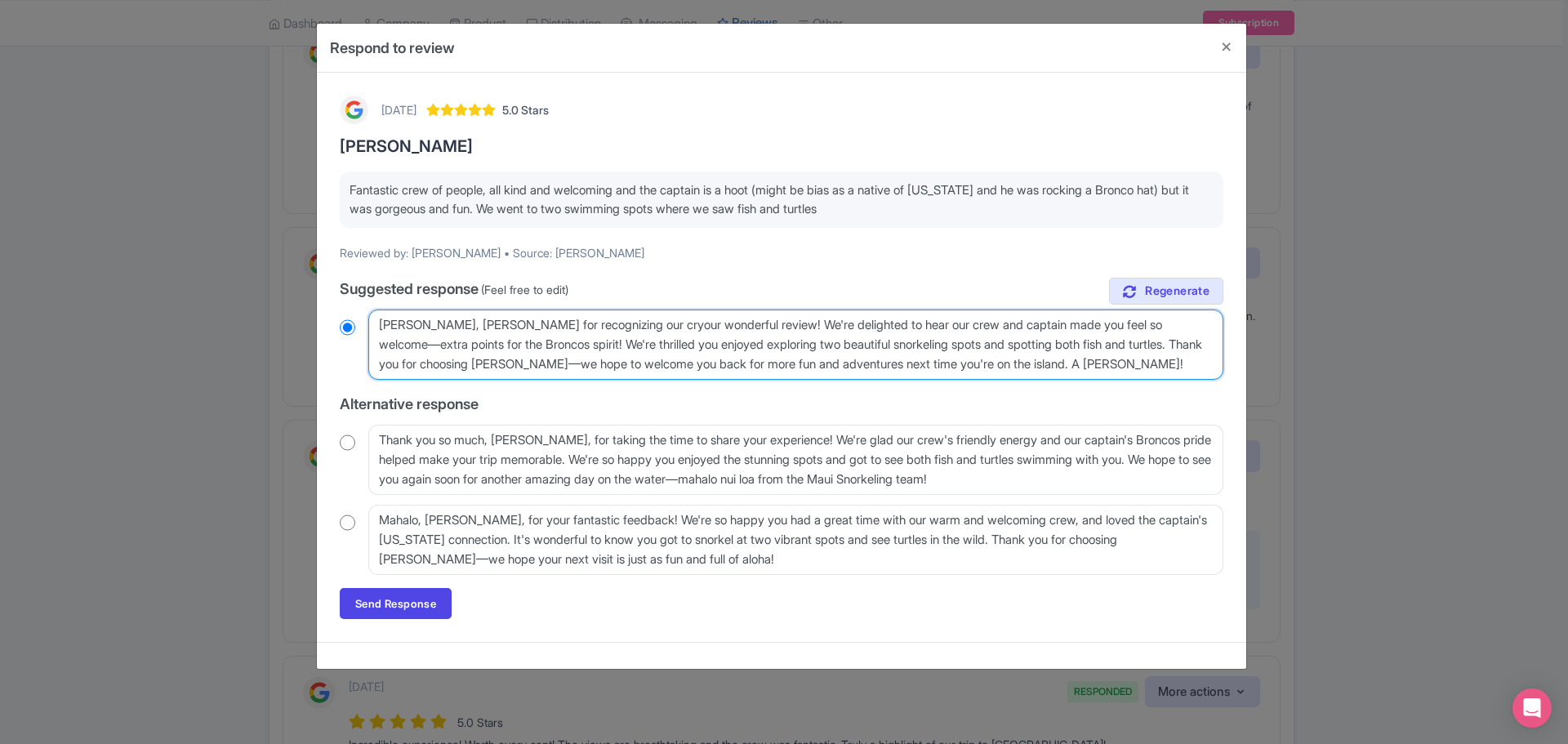
type textarea "Aloha Catie, mahalo for recognizing our creyour wonderful review! We're delight…"
radio input "true"
type textarea "Aloha Catie, mahalo for recognizing our crewyour wonderful review! We're deligh…"
radio input "true"
type textarea "Aloha Catie, mahalo for recognizing our crew your wonderful review! We're delig…"
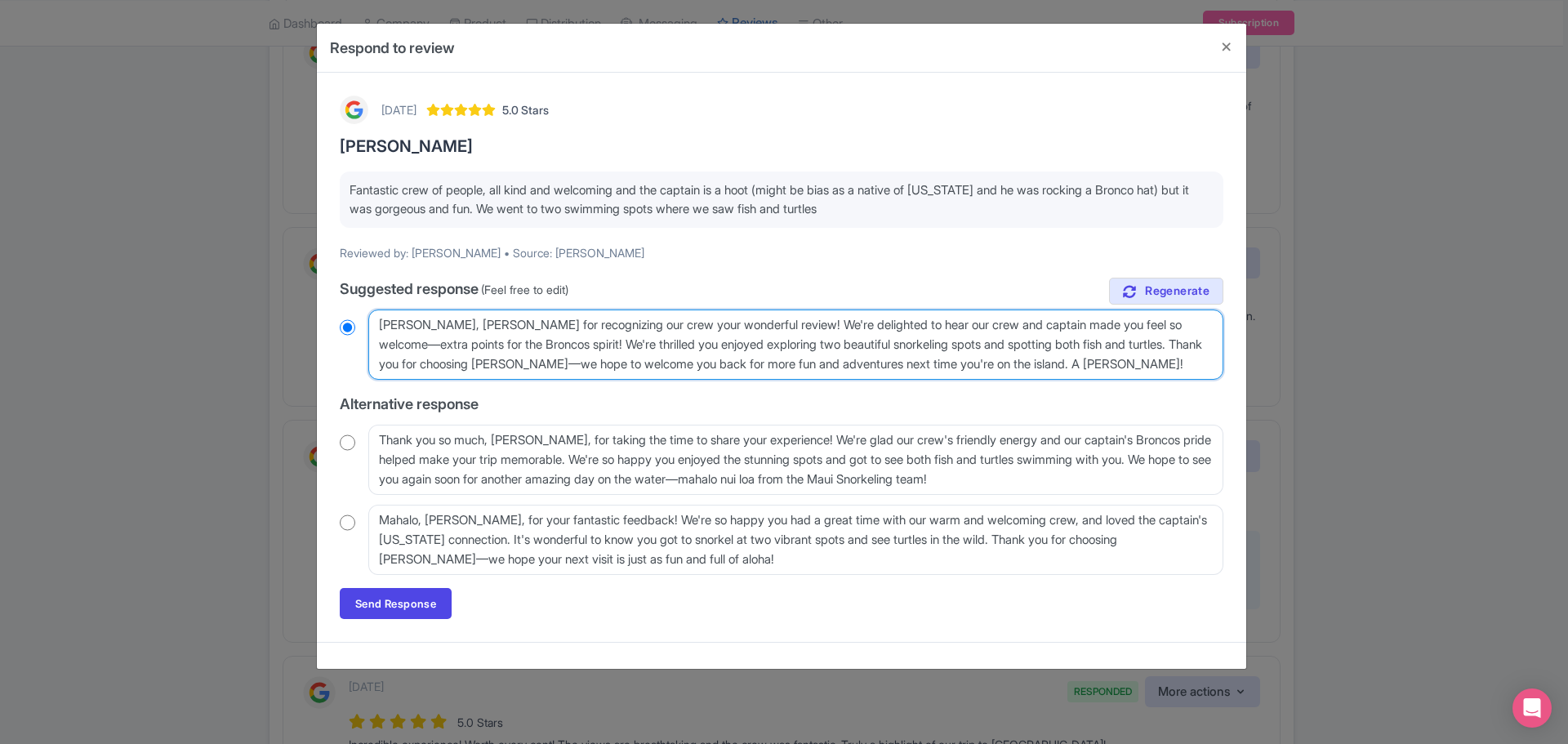
radio input "true"
type textarea "Aloha Catie, mahalo for recognizing our crew inyour wonderful review! We're del…"
radio input "true"
type textarea "Aloha Catie, mahalo for recognizing our crew in yyour wonderful review! We're d…"
radio input "true"
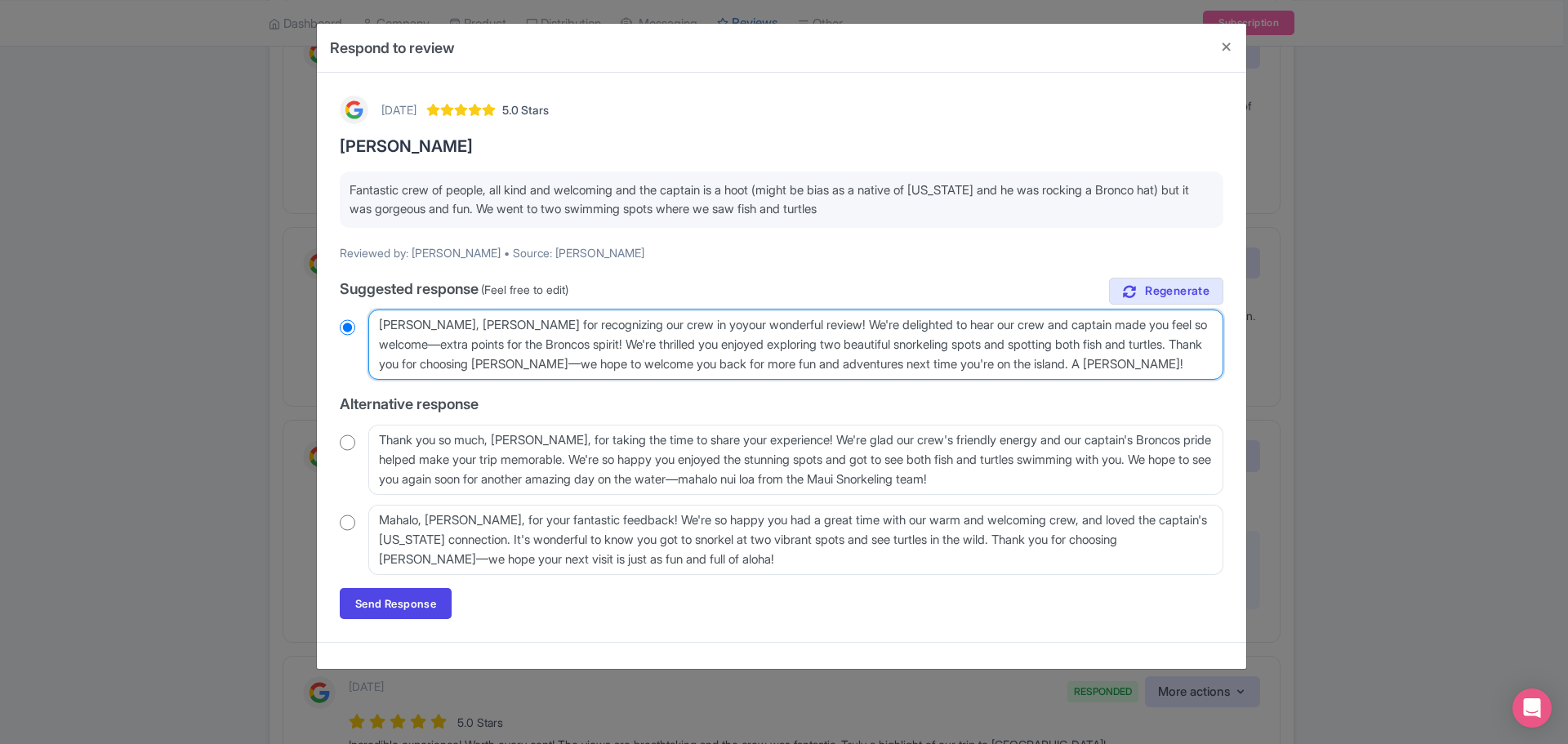
type textarea "Aloha Catie, mahalo for recognizing our crew in youyour wonderful review! We're…"
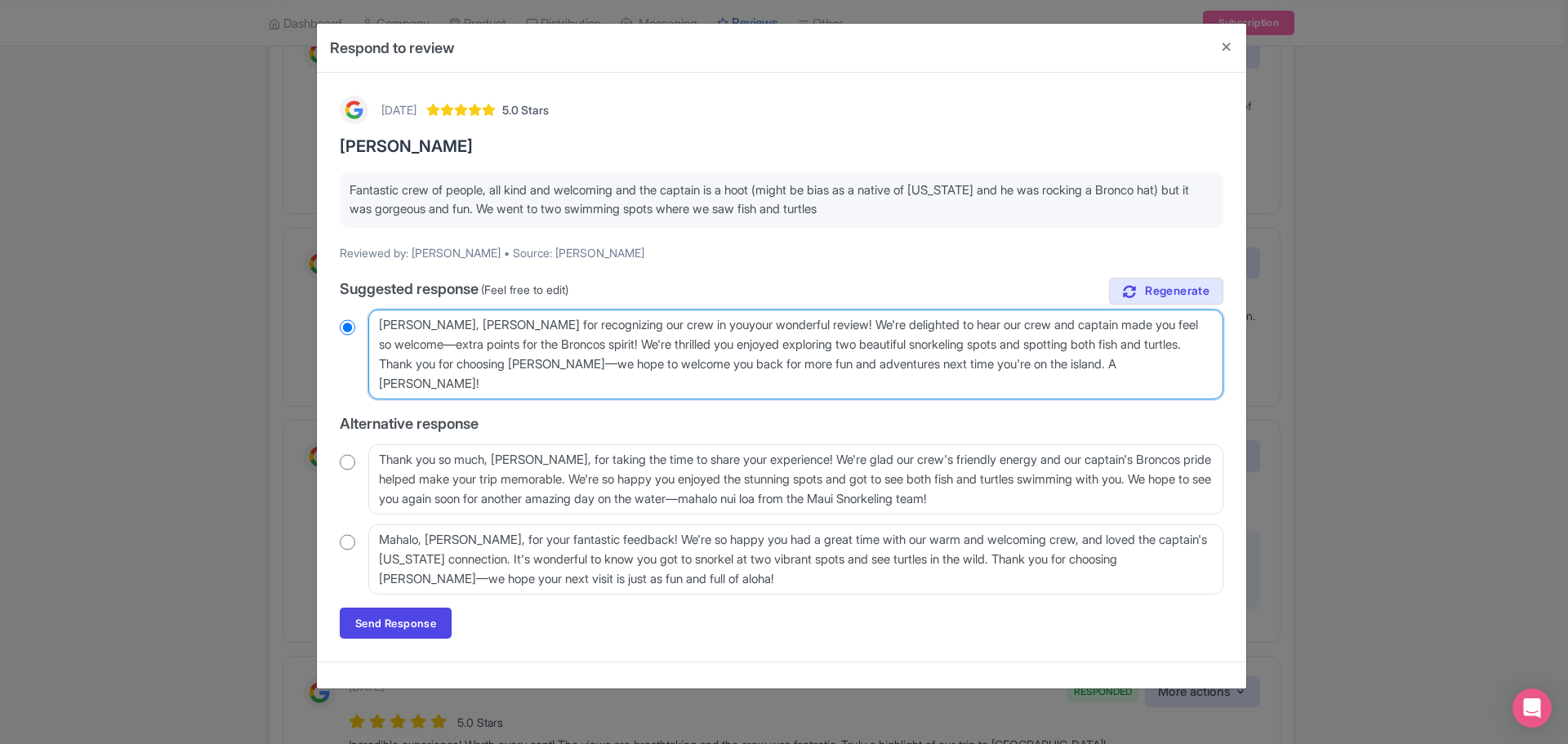
radio input "true"
type textarea "Aloha Catie, mahalo for recognizing our crew in youryour wonderful review! We'r…"
radio input "true"
type textarea "Aloha Catie, mahalo for recognizing our crew in your your wonderful review! We'…"
radio input "true"
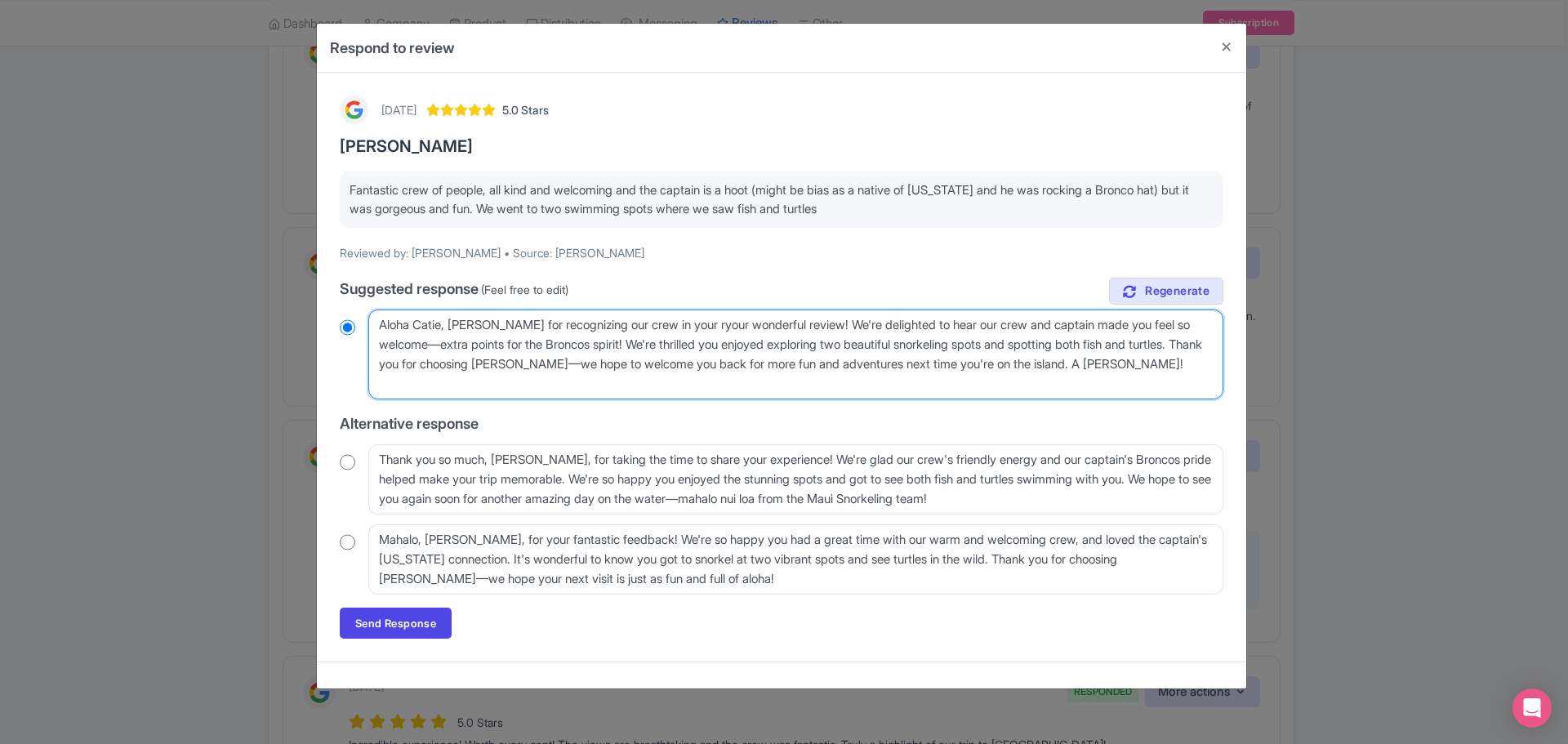
type textarea "Aloha Catie, mahalo for recognizing our crew in your reyour wonderful review! W…"
radio input "true"
type textarea "Aloha Catie, mahalo for recognizing our crew in your revyour wonderful review! …"
radio input "true"
type textarea "Aloha Catie, mahalo for recognizing our crew in your revieyour wonderful review…"
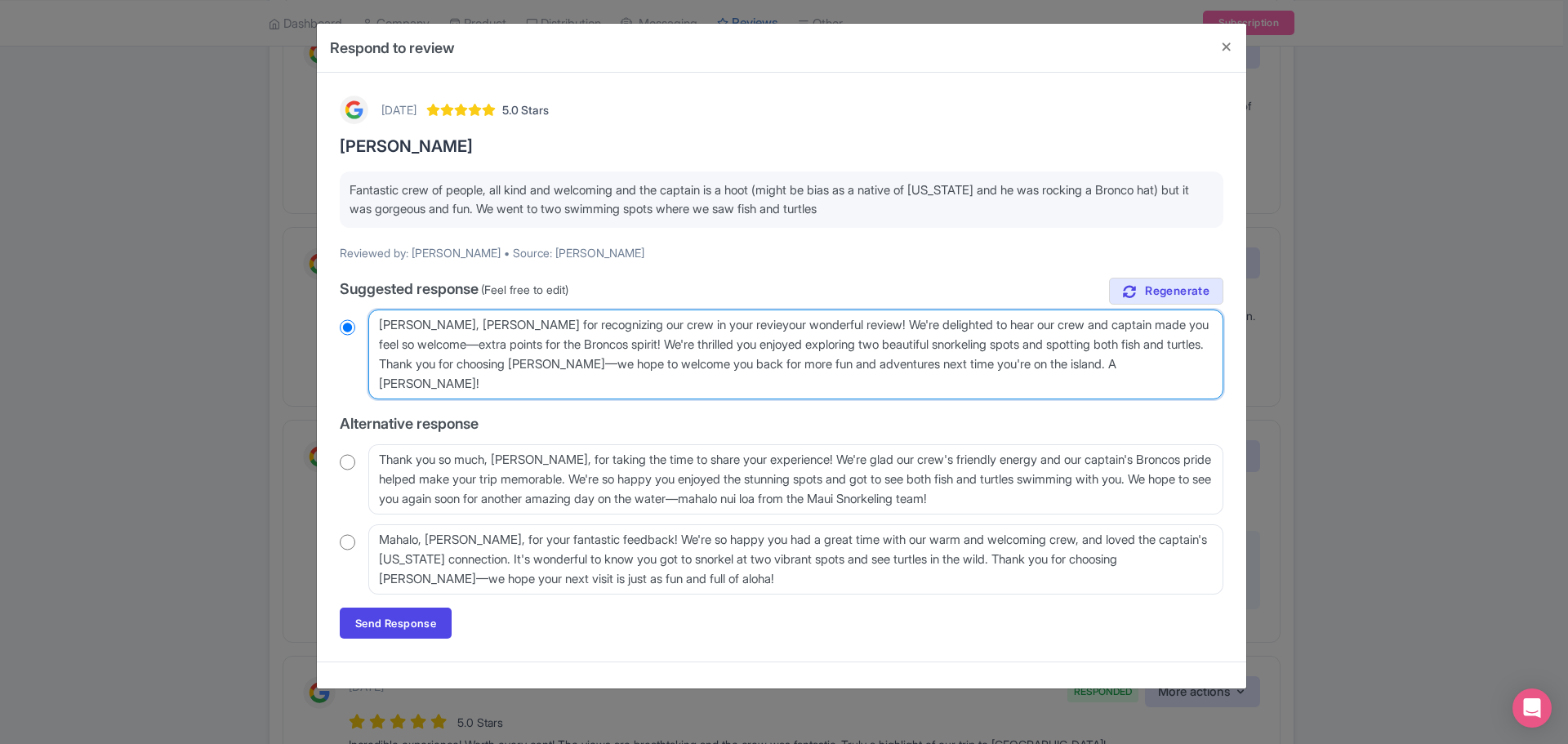
radio input "true"
type textarea "Aloha Catie, mahalo for recognizing our crew in your reviewyour wonderful revie…"
radio input "true"
type textarea "Aloha Catie, mahalo for recognizing our crew in your review.your wonderful revi…"
radio input "true"
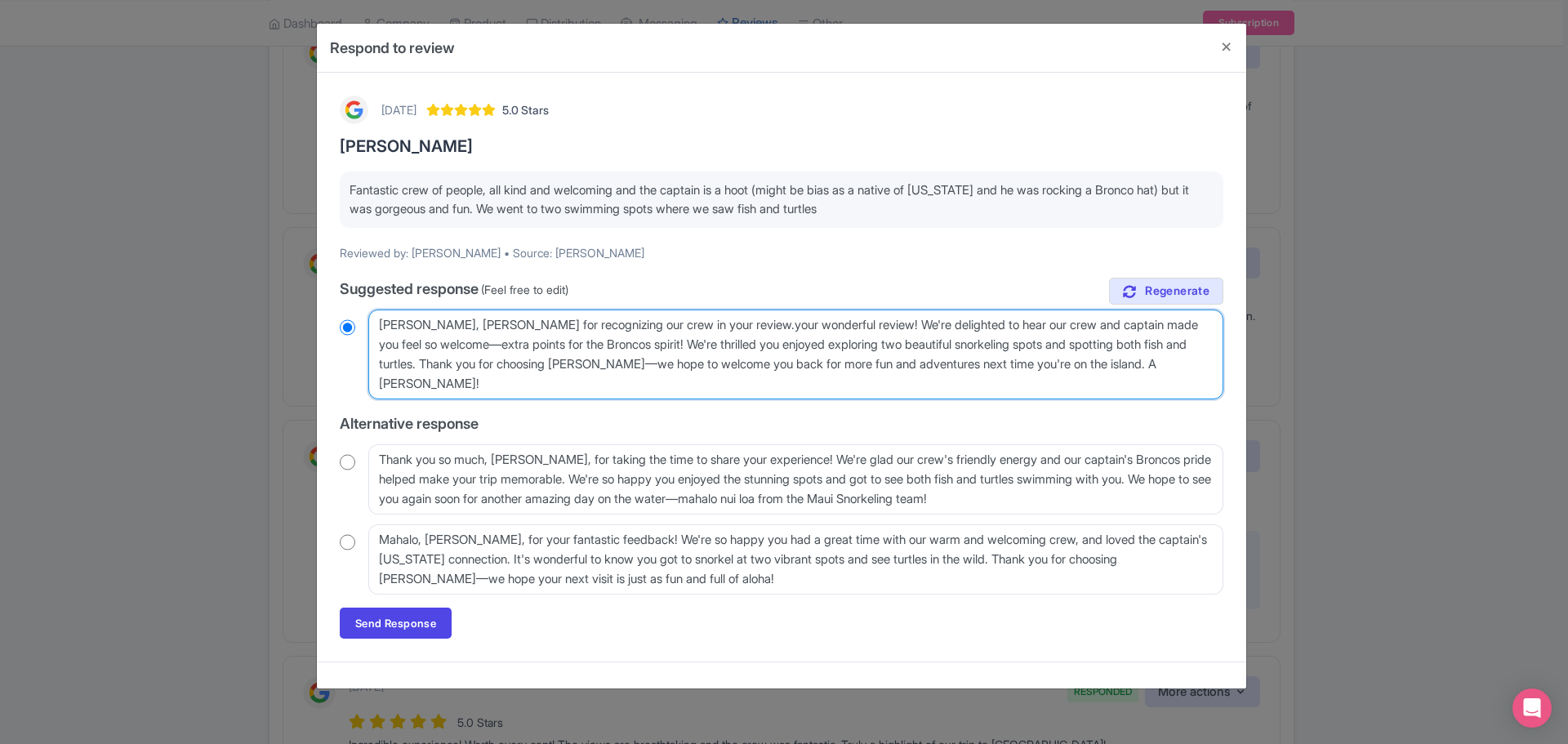
type textarea "Aloha Catie, mahalo for recognizing our crew in your reviewyour wonderful revie…"
radio input "true"
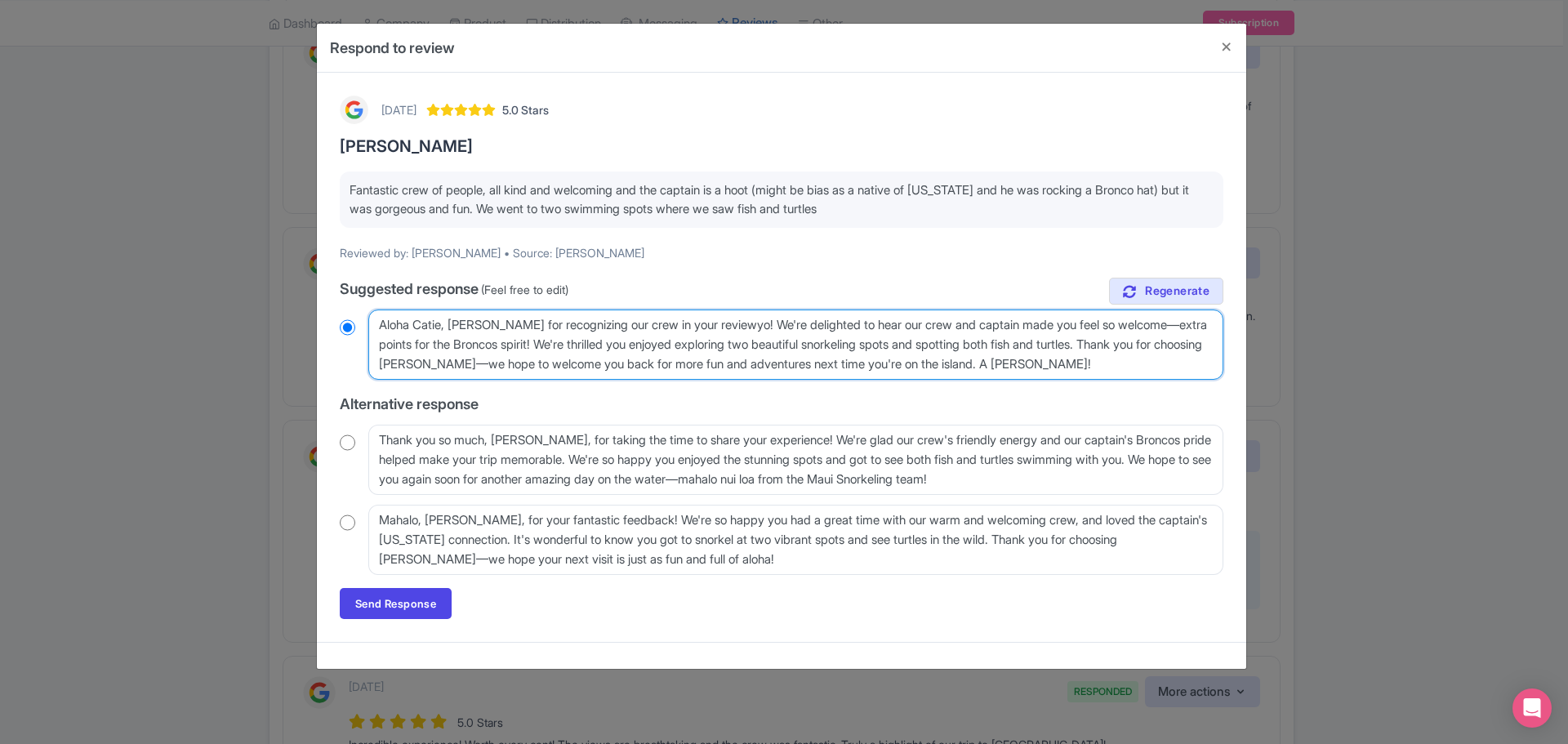
type textarea "Aloha Catie, mahalo for recognizing our crew in your reviewy! We're delighted t…"
radio input "true"
type textarea "Aloha Catie, mahalo for recognizing our crew in your review! We're delighted to…"
radio input "true"
type textarea "Aloha Catie, mahalo for recognizing our crew in your review! We're delighted to…"
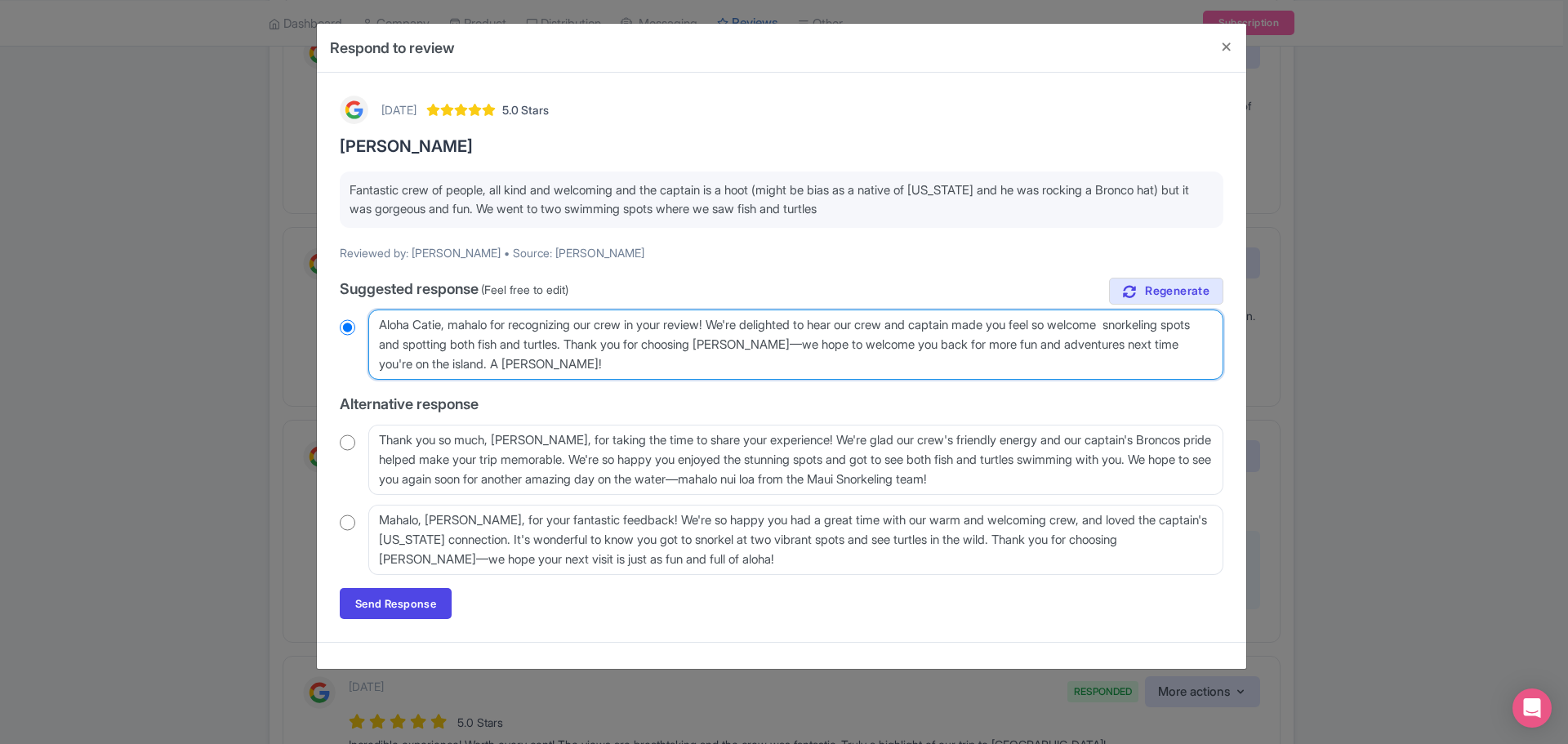
radio input "true"
type textarea "Aloha Catie, mahalo for recognizing our crew in your review! We're delighted to…"
radio input "true"
type textarea "Aloha Catie, mahalo for recognizing our crew in your review! We're delighted to…"
radio input "true"
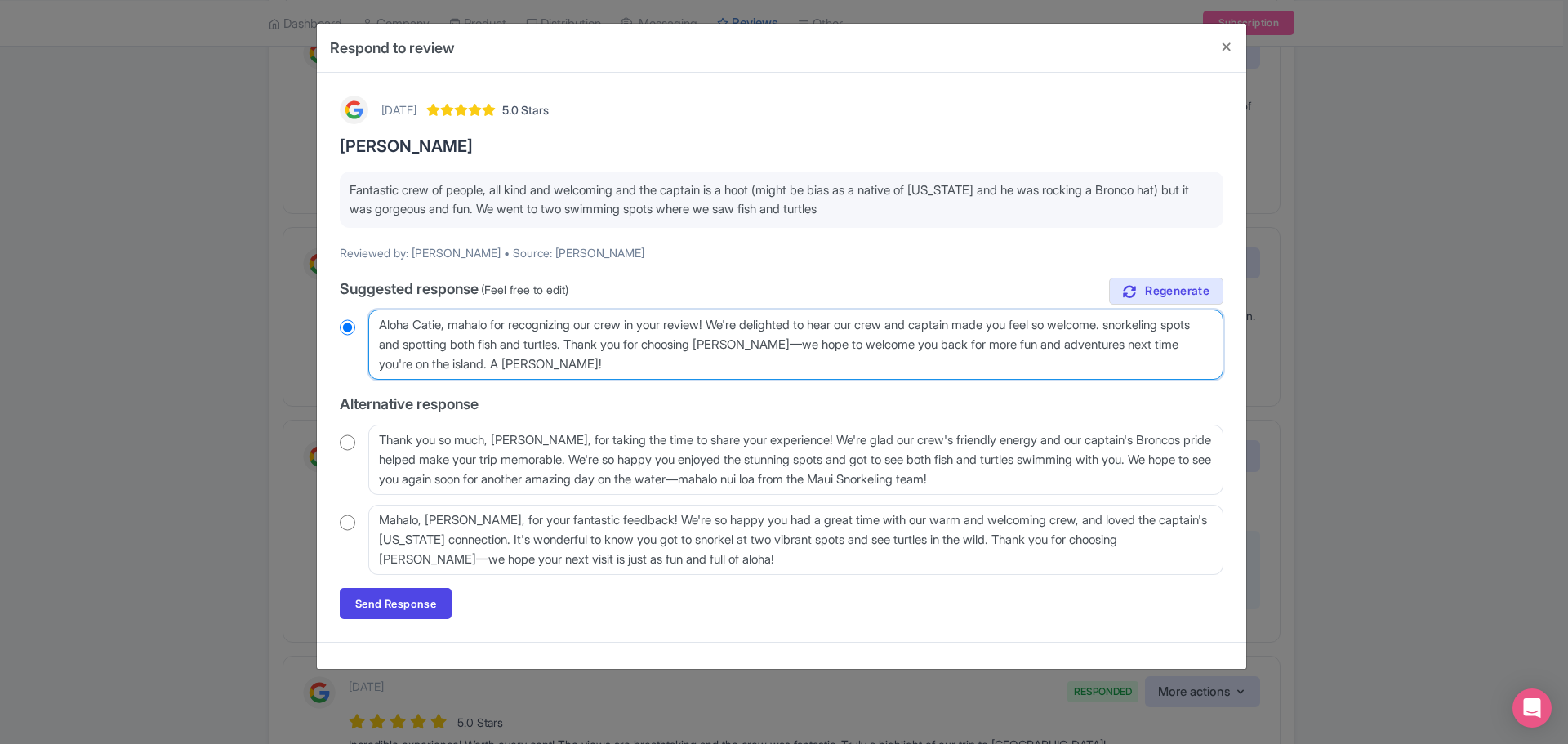
type textarea "Aloha Catie, mahalo for recognizing our crew in your review! We're delighted to…"
radio input "true"
type textarea "Aloha Catie, mahalo for recognizing our crew in your review! We're delighted to…"
radio input "true"
type textarea "Aloha Catie, mahalo for recognizing our crew in your review! We're delighted to…"
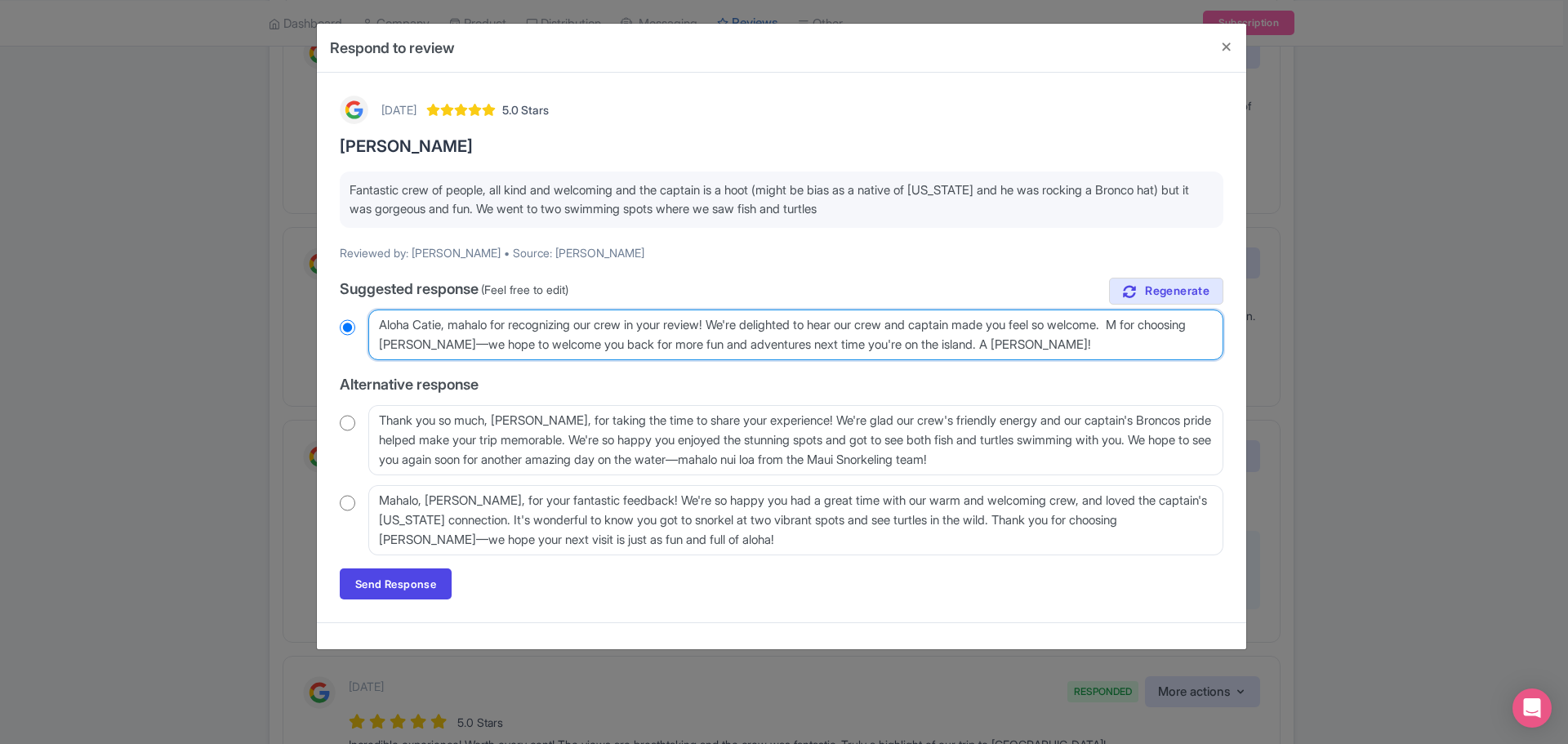
radio input "true"
type textarea "Aloha Catie, mahalo for recognizing our crew in your review! We're delighted to…"
radio input "true"
type textarea "Aloha Catie, mahalo for recognizing our crew in your review! We're delighted to…"
radio input "true"
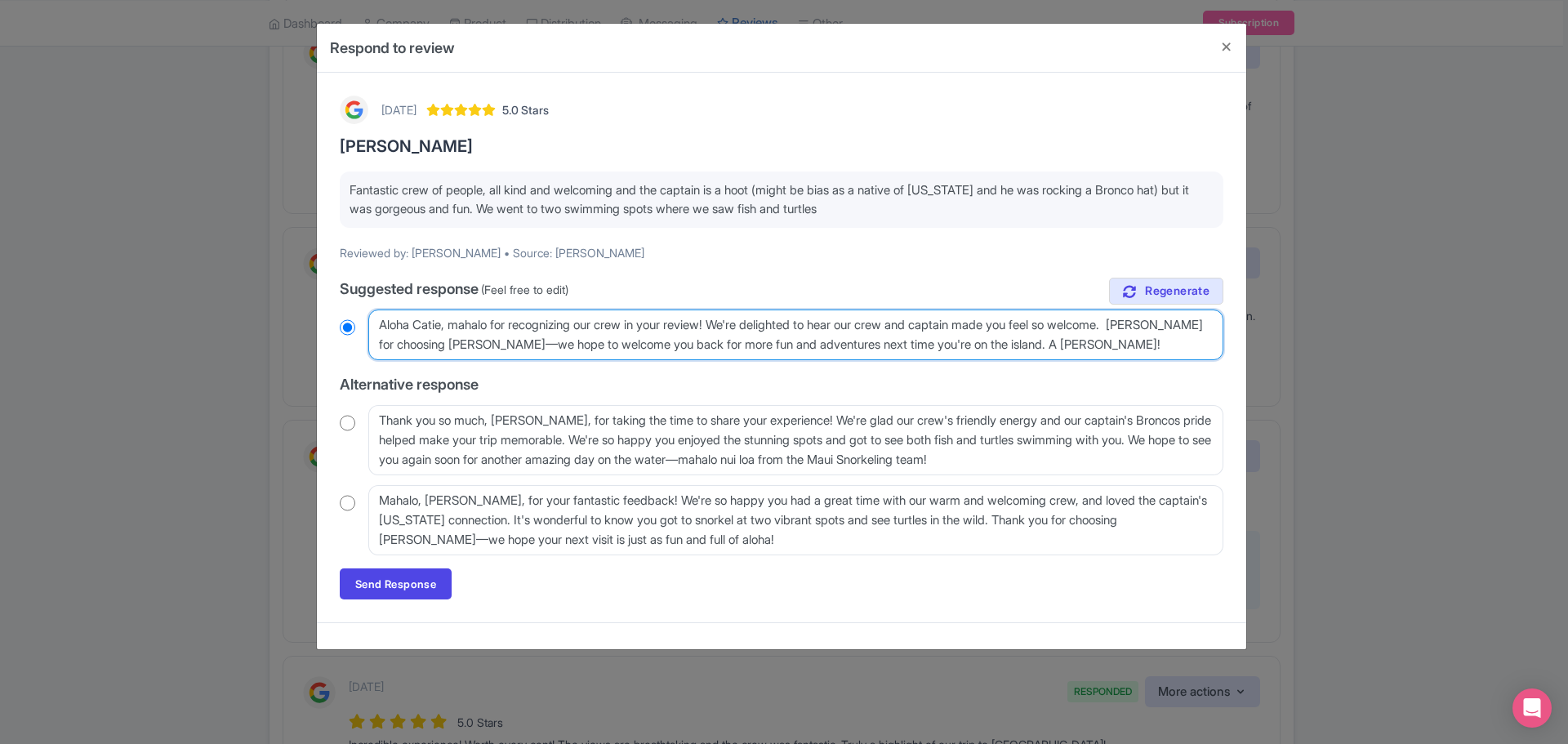
type textarea "Aloha Catie, mahalo for recognizing our crew in your review! We're delighted to…"
radio input "true"
type textarea "Aloha Catie, mahalo for recognizing our crew in your review! We're delighted to…"
click at [712, 346] on textarea "Aloha Catie, mahalo for your wonderful review! We're delighted to hear our crew…" at bounding box center [796, 335] width 855 height 51
radio input "true"
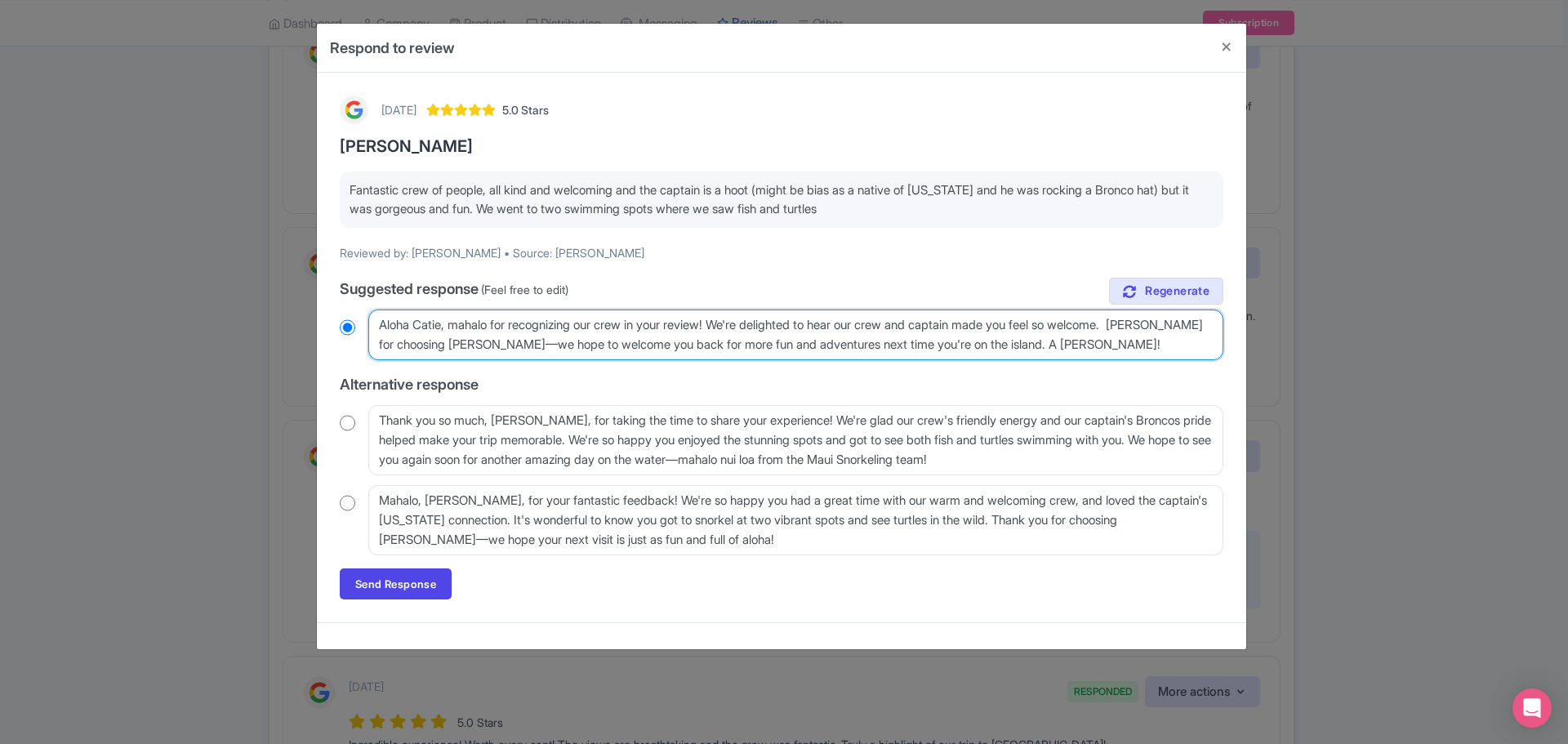
type textarea "Aloha Catie, mahalo for recognizing our crew in your review! We're delighted to…"
radio input "true"
type textarea "Aloha Catie, mahalo for recognizing our crew in your review! We're delighted to…"
radio input "true"
type textarea "Aloha Catie, mahalo for recognizing our crew in your review! We're delighted to…"
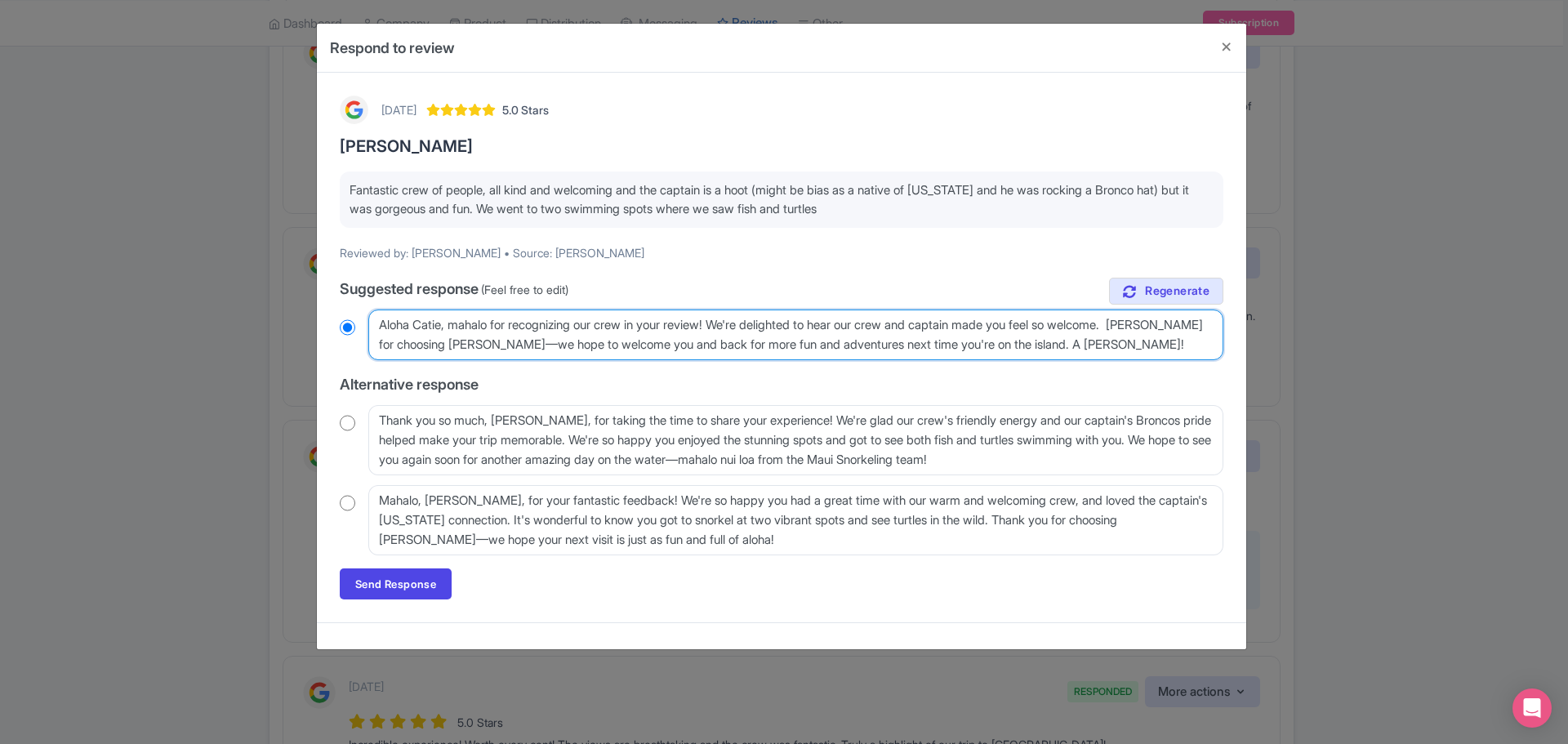
radio input "true"
type textarea "Aloha Catie, mahalo for recognizing our crew in your review! We're delighted to…"
radio input "true"
type textarea "Aloha Catie, mahalo for recognizing our crew in your review! We're delighted to…"
radio input "true"
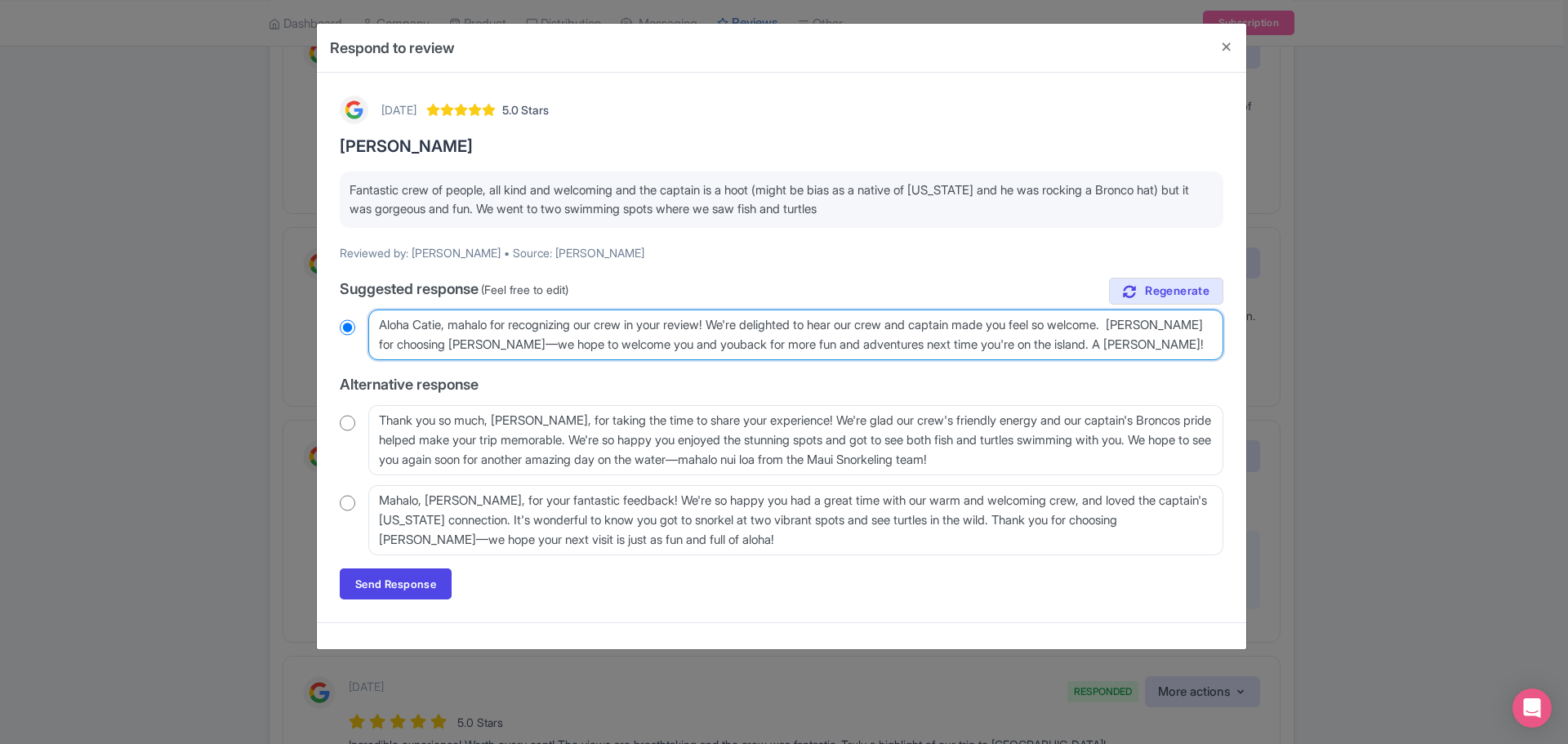
type textarea "Aloha Catie, mahalo for recognizing our crew in your review! We're delighted to…"
radio input "true"
type textarea "Aloha Catie, mahalo for recognizing our crew in your review! We're delighted to…"
radio input "true"
type textarea "Aloha Catie, mahalo for recognizing our crew in your review! We're delighted to…"
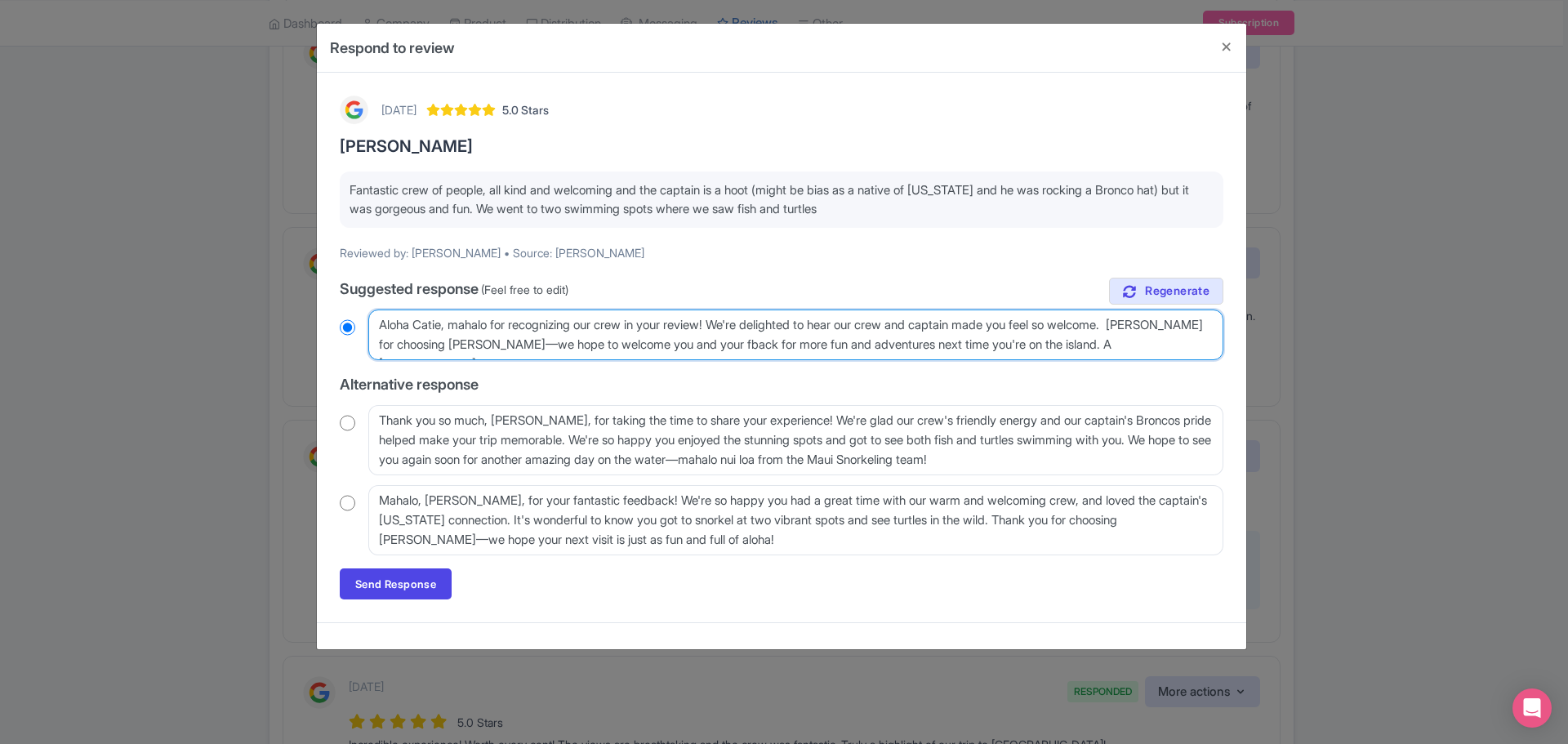
radio input "true"
type textarea "Aloha Catie, mahalo for recognizing our crew in your review! We're delighted to…"
radio input "true"
type textarea "Aloha Catie, mahalo for recognizing our crew in your review! We're delighted to…"
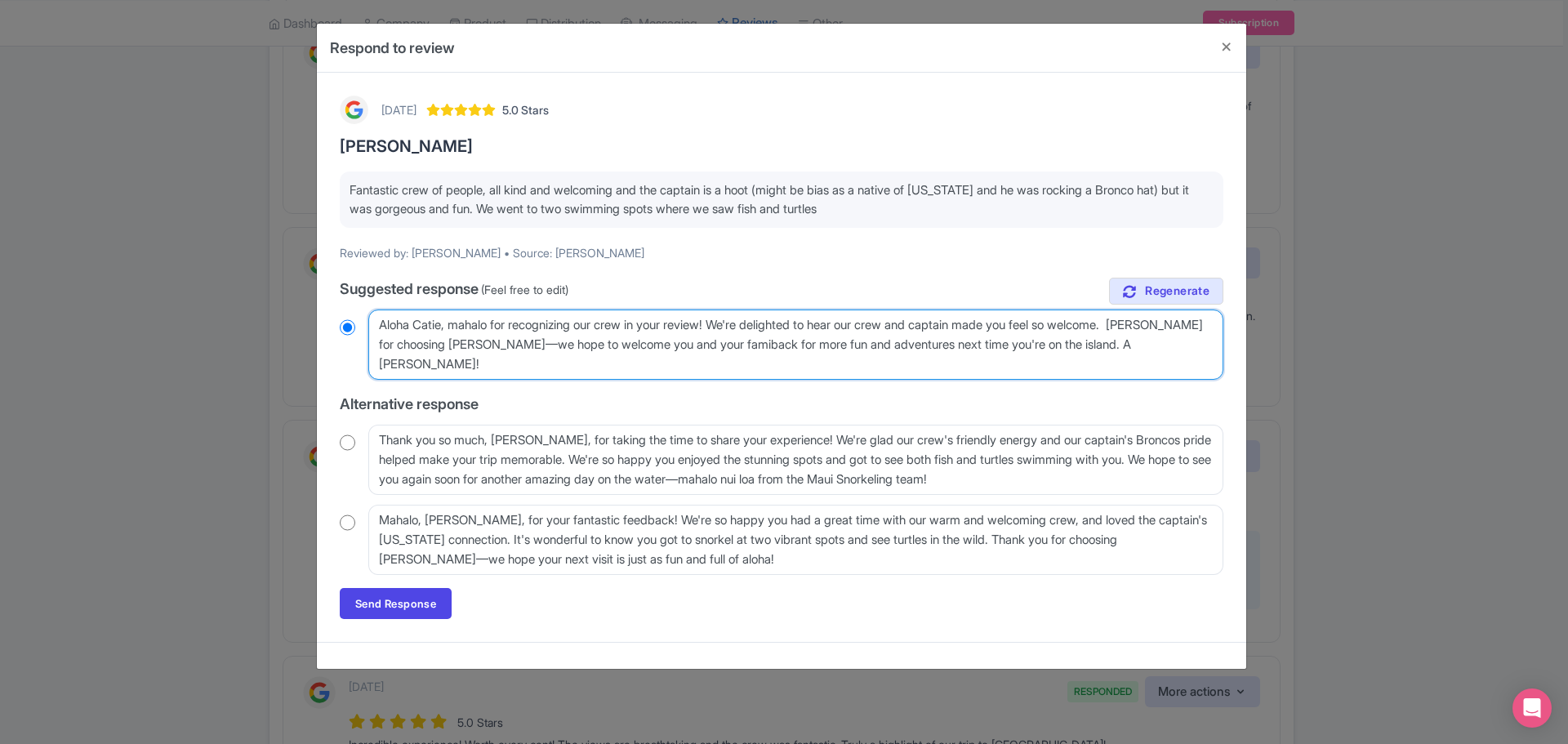
radio input "true"
type textarea "Aloha Catie, mahalo for recognizing our crew in your review! We're delighted to…"
radio input "true"
type textarea "Aloha Catie, mahalo for recognizing our crew in your review! We're delighted to…"
radio input "true"
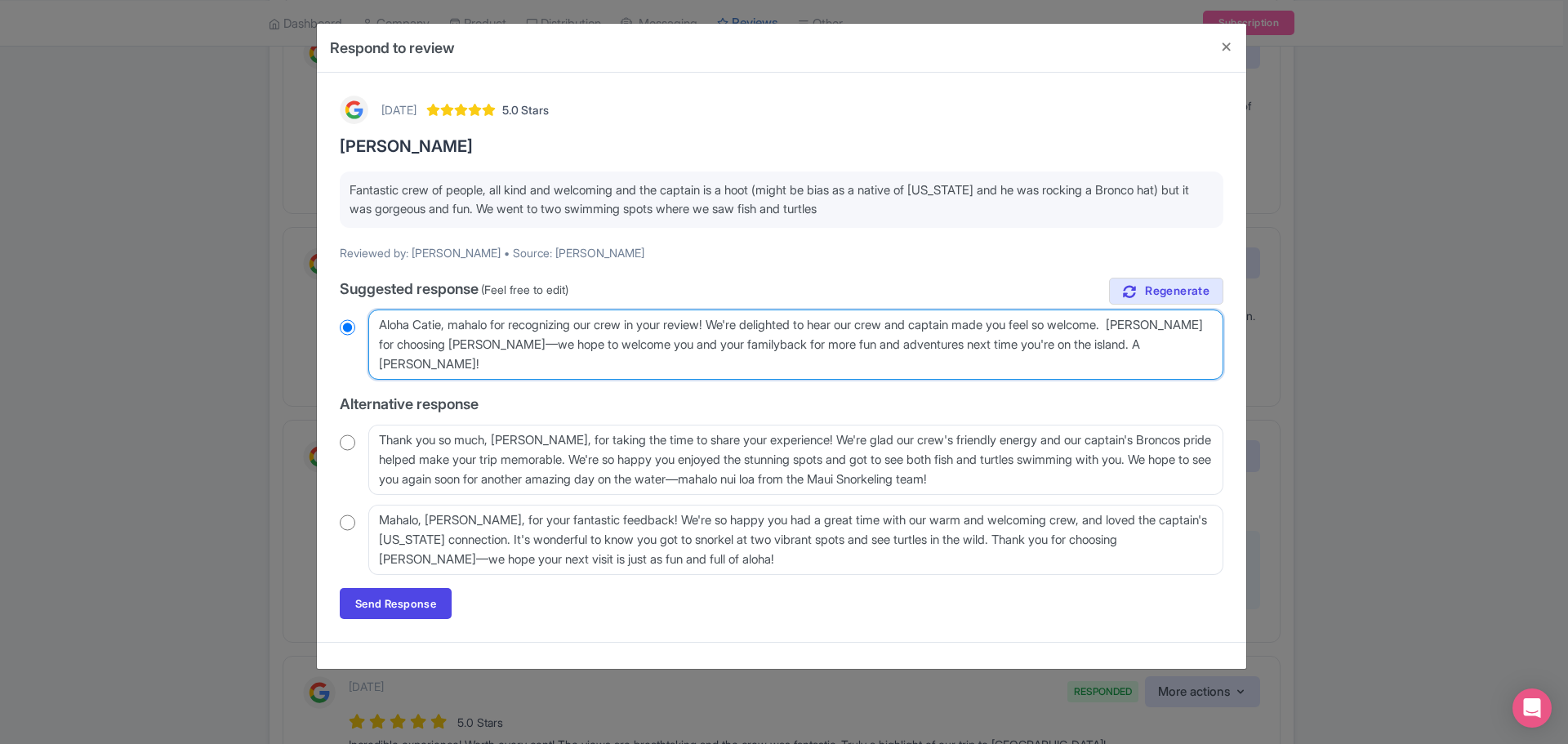
type textarea "Aloha Catie, mahalo for recognizing our crew in your review! We're delighted to…"
radio input "true"
type textarea "Aloha Catie, mahalo for recognizing our crew in your review! We're delighted to…"
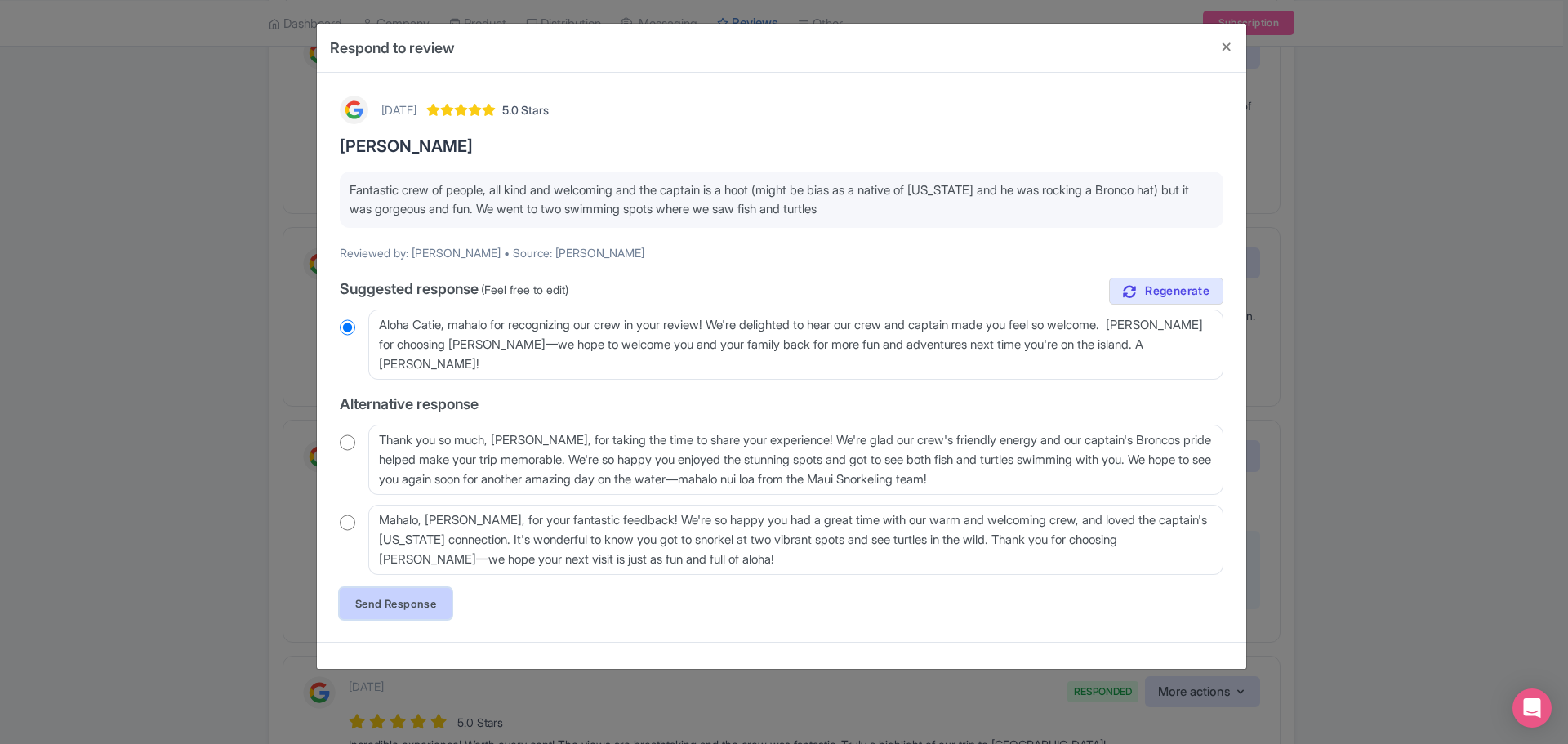
click at [373, 605] on link "Send Response" at bounding box center [395, 603] width 112 height 31
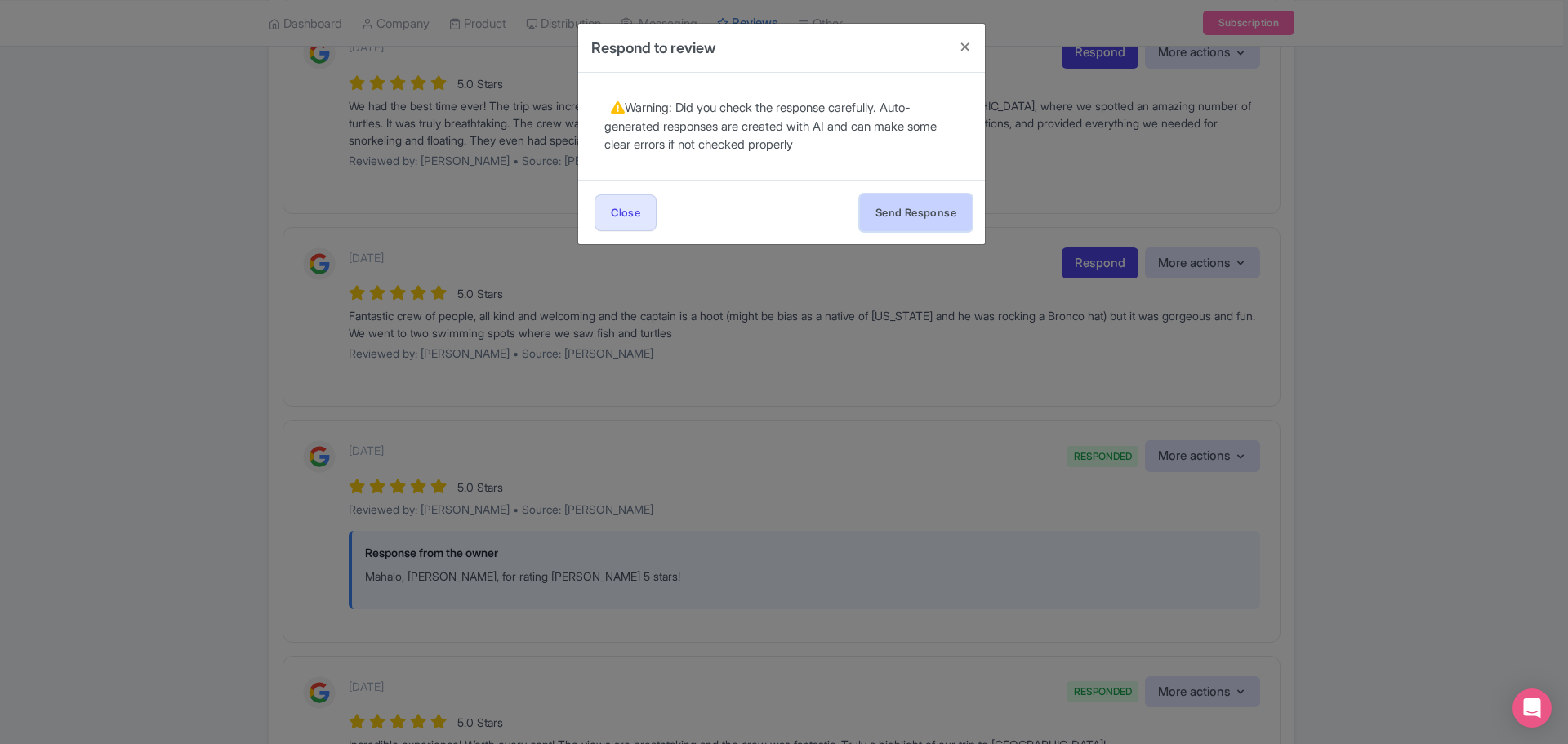
click at [914, 221] on button "Send Response" at bounding box center [916, 212] width 112 height 36
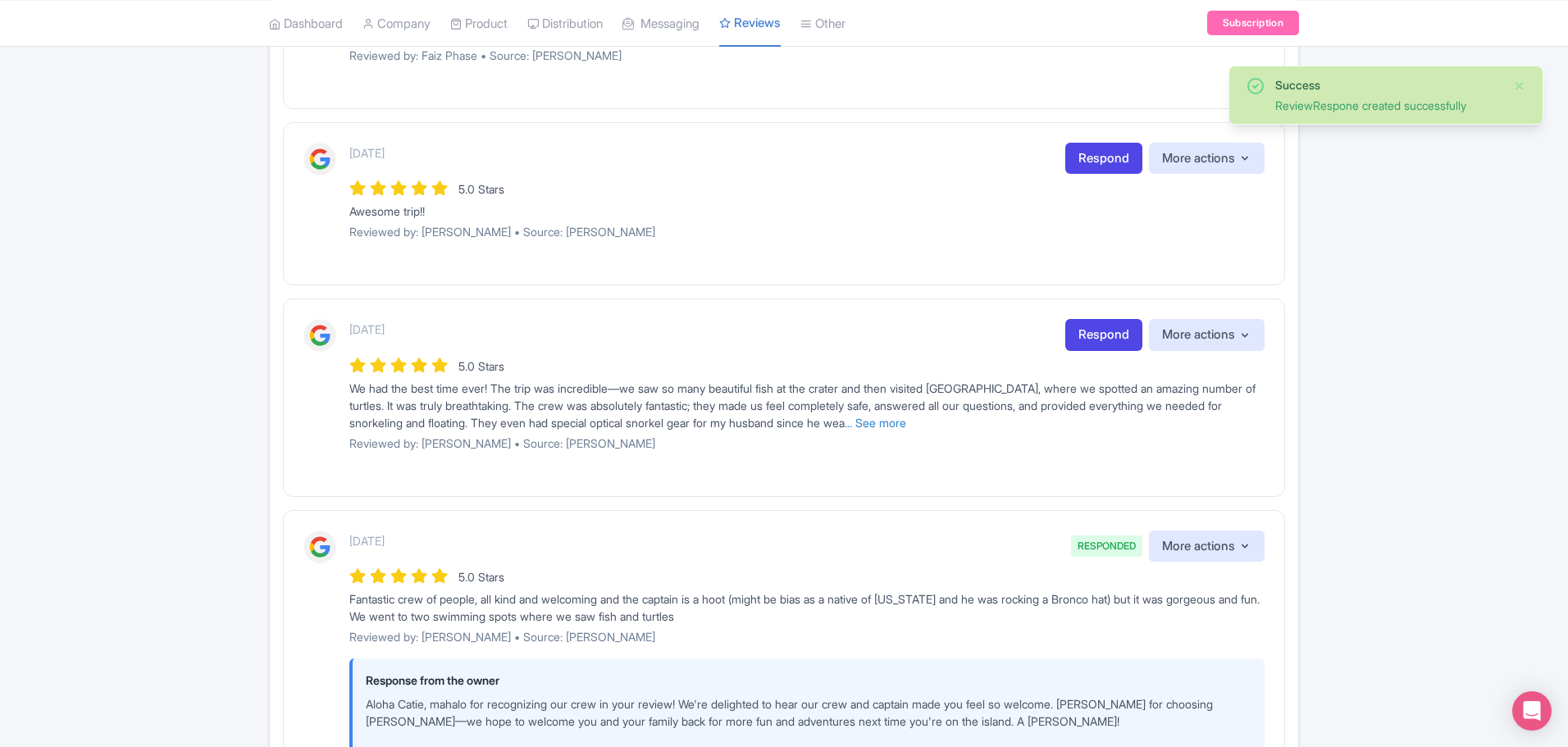
scroll to position [985, 0]
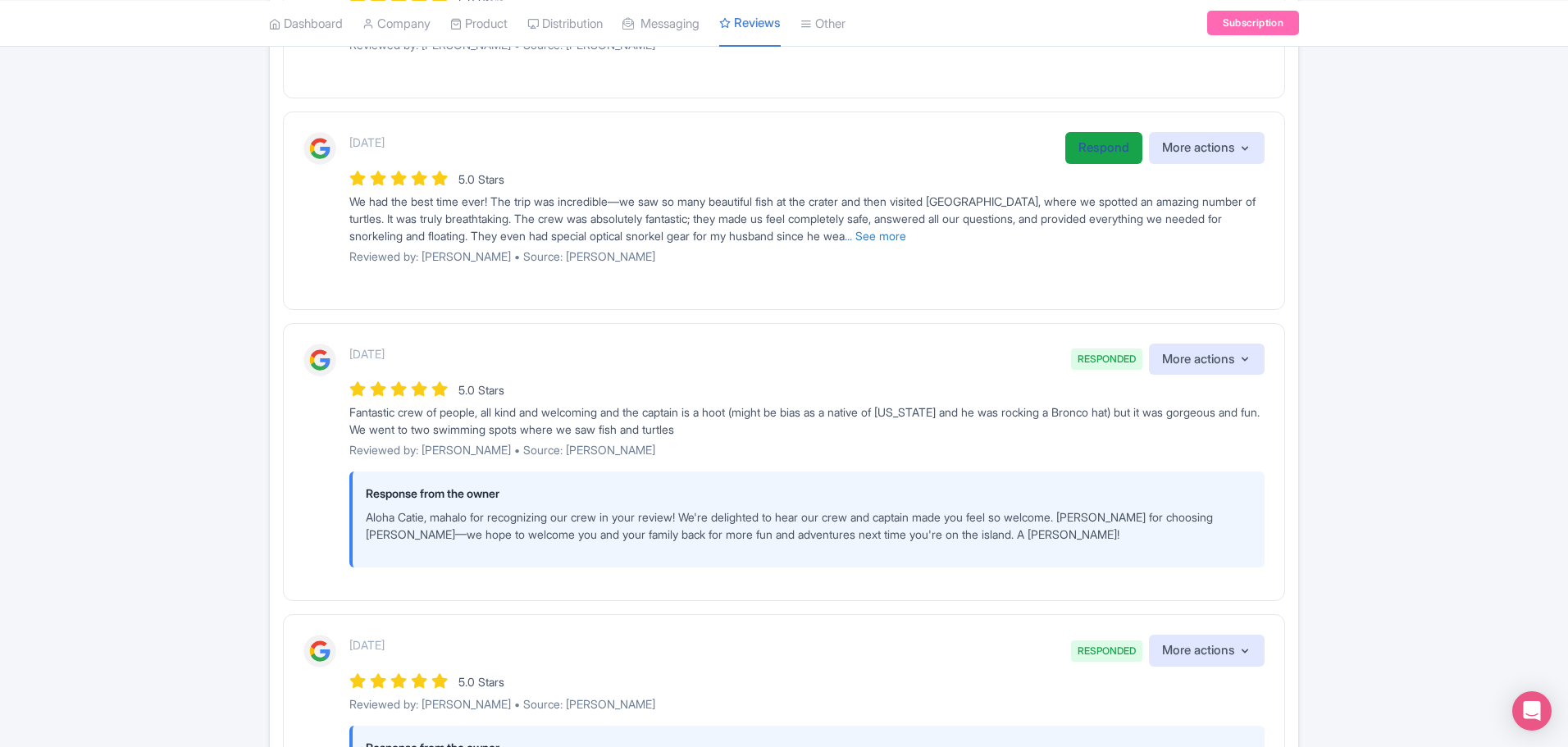
click at [1090, 155] on link "Respond" at bounding box center [1104, 147] width 77 height 32
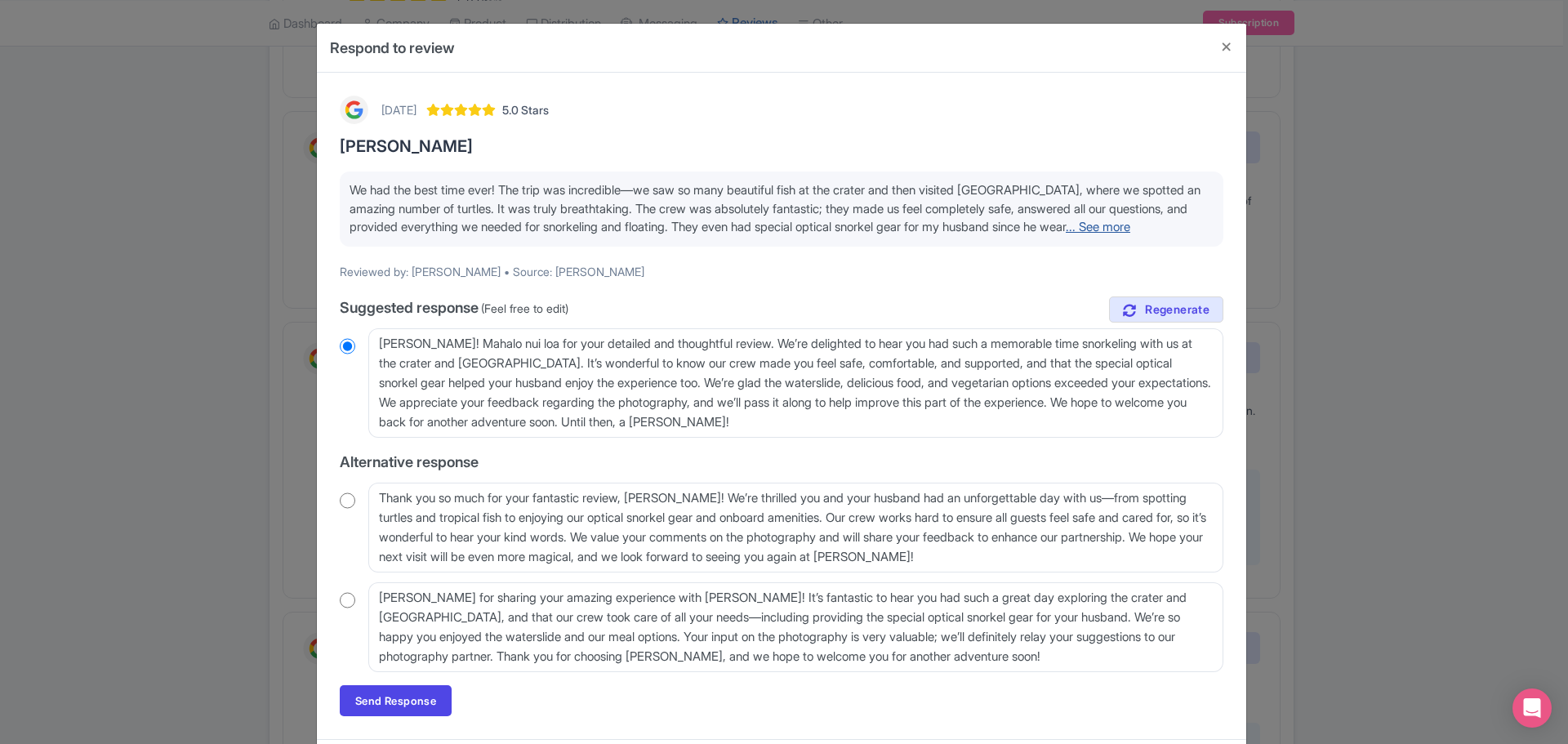
click at [1066, 234] on link "... See more" at bounding box center [1097, 227] width 64 height 15
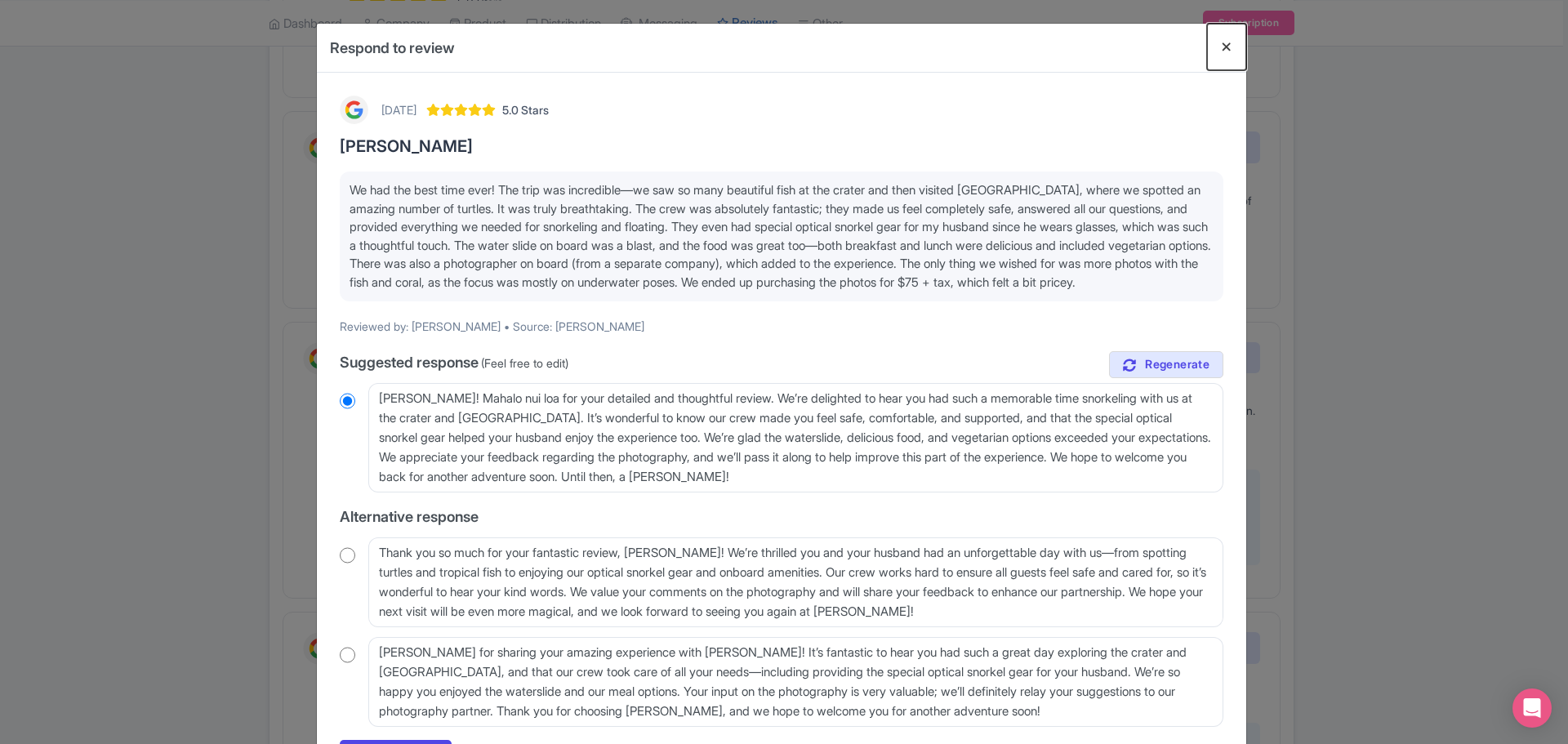
click at [1221, 40] on button "Close" at bounding box center [1226, 47] width 39 height 47
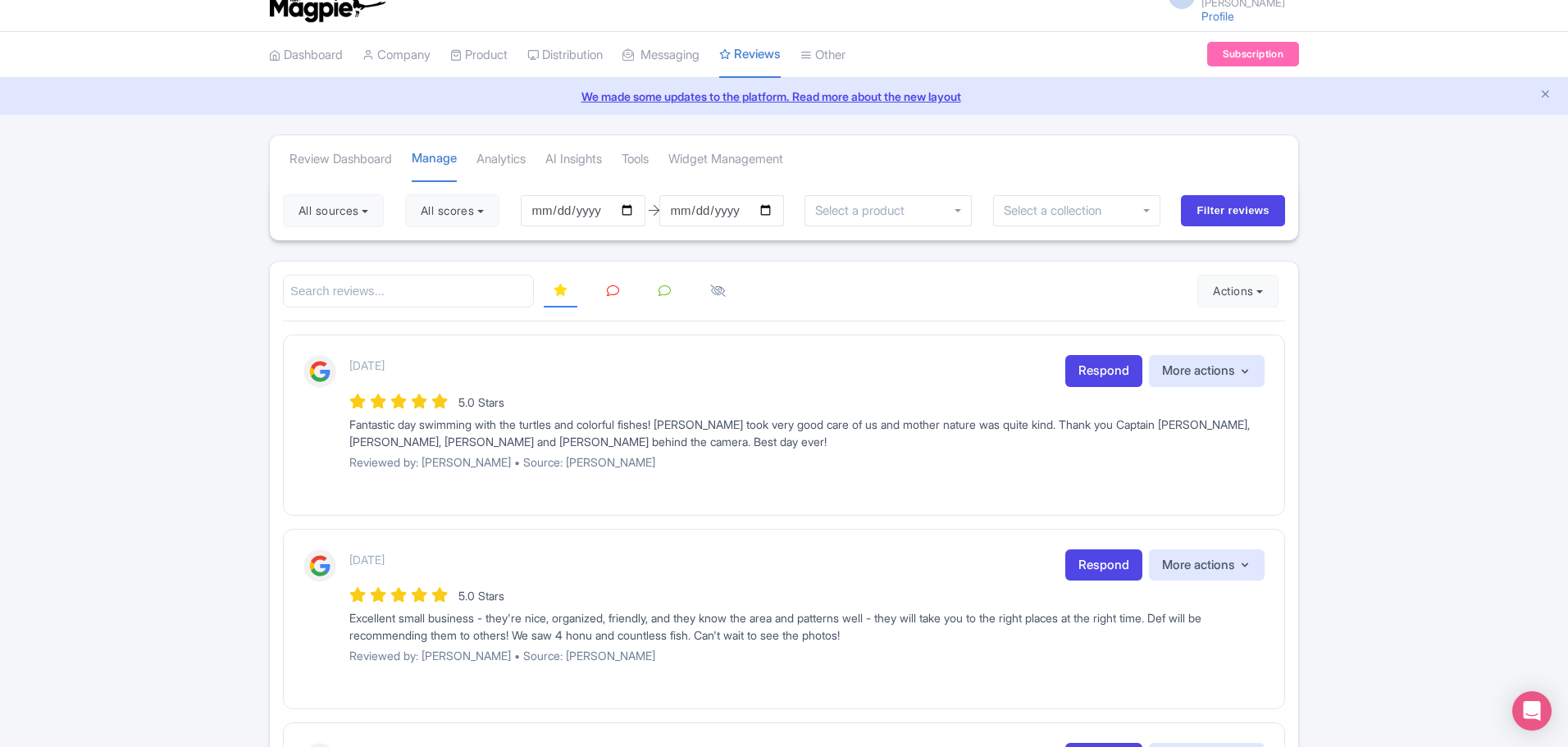
scroll to position [0, 0]
